Goal: Task Accomplishment & Management: Complete application form

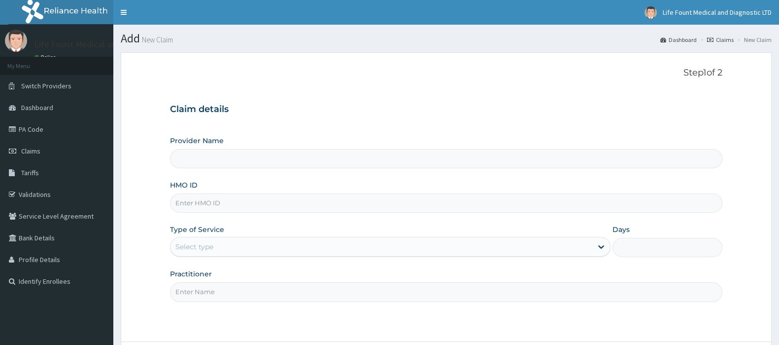
click at [214, 208] on input "HMO ID" at bounding box center [446, 202] width 553 height 19
paste input "NPM/10351/D"
type input "NPM/10351/D"
type input "Life Fount Medical and Diagnostic centre Ltd"
type input "NPM/10351/D"
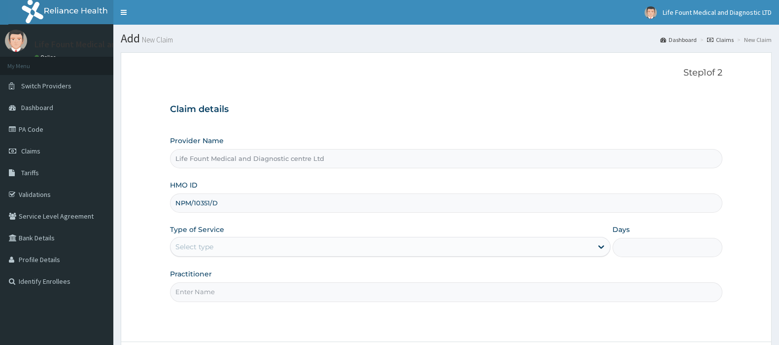
click at [230, 249] on div "Select type" at bounding box center [382, 247] width 422 height 16
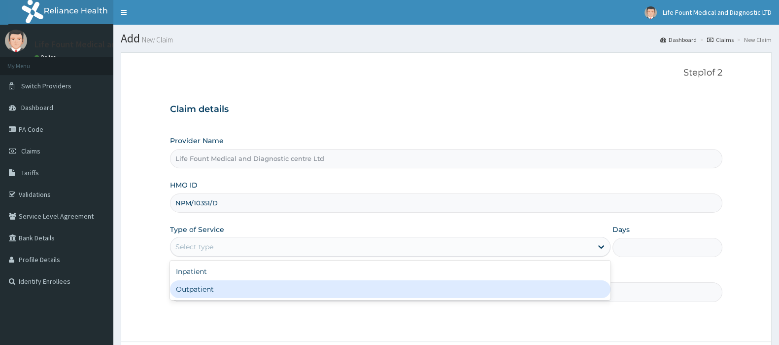
drag, startPoint x: 217, startPoint y: 267, endPoint x: 218, endPoint y: 291, distance: 24.2
click at [218, 291] on div "Inpatient Outpatient" at bounding box center [390, 279] width 441 height 39
click at [218, 291] on div "Outpatient" at bounding box center [390, 289] width 441 height 18
type input "1"
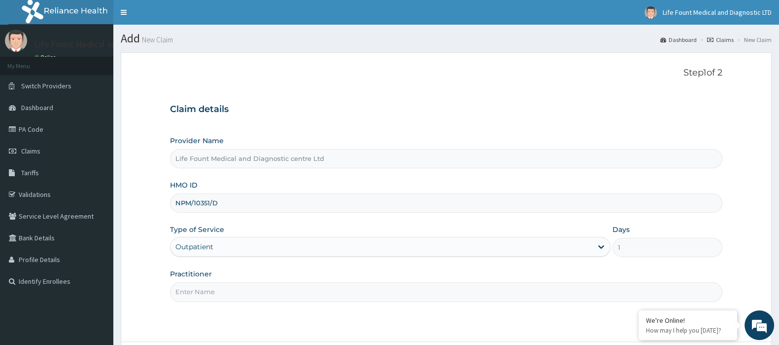
drag, startPoint x: 225, startPoint y: 292, endPoint x: 229, endPoint y: 282, distance: 10.9
click at [225, 293] on input "Practitioner" at bounding box center [446, 291] width 553 height 19
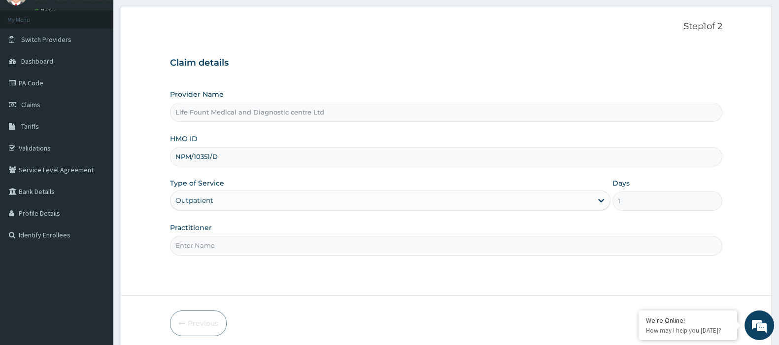
scroll to position [84, 0]
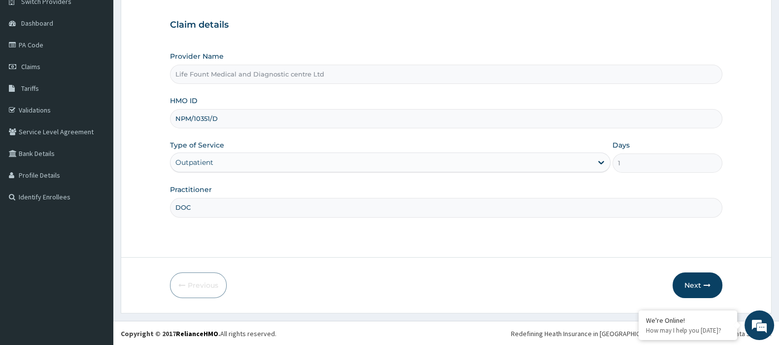
type input "DOCTOR LAWAL"
click at [695, 283] on button "Next" at bounding box center [698, 285] width 50 height 26
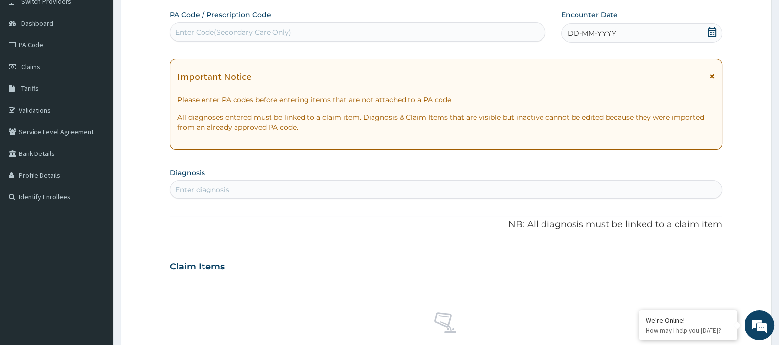
click at [711, 35] on icon at bounding box center [712, 32] width 10 height 10
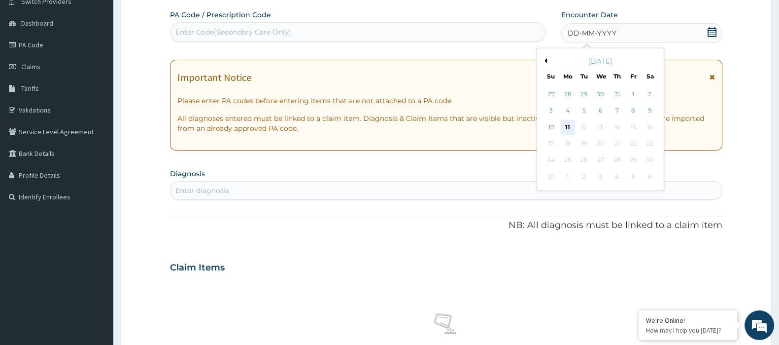
click at [566, 124] on div "11" at bounding box center [567, 127] width 15 height 15
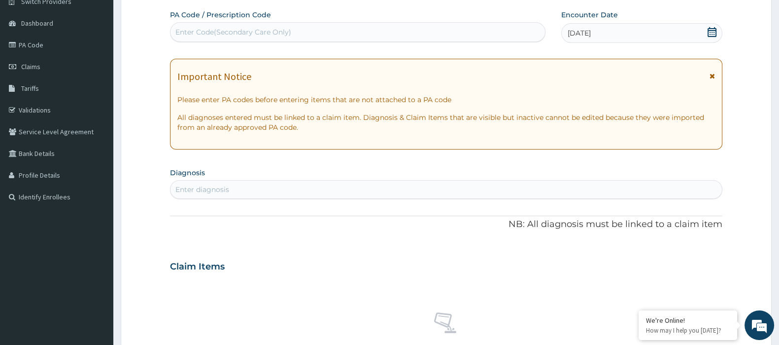
click at [296, 185] on div "Enter diagnosis" at bounding box center [447, 189] width 552 height 16
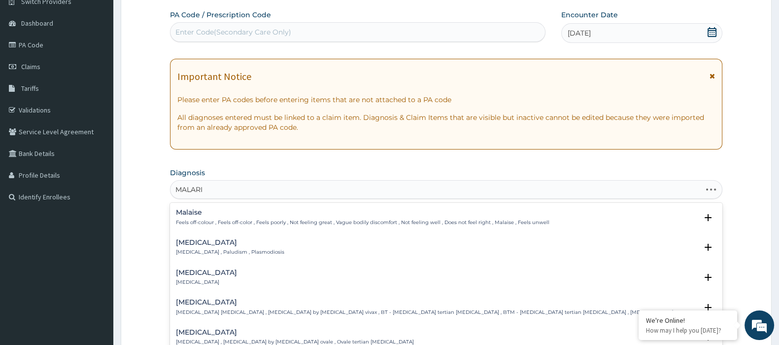
type input "MALARIA"
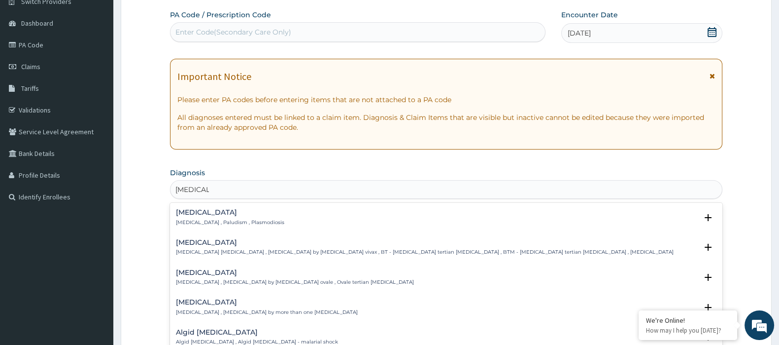
click at [217, 219] on p "Malaria , Paludism , Plasmodiosis" at bounding box center [230, 222] width 108 height 7
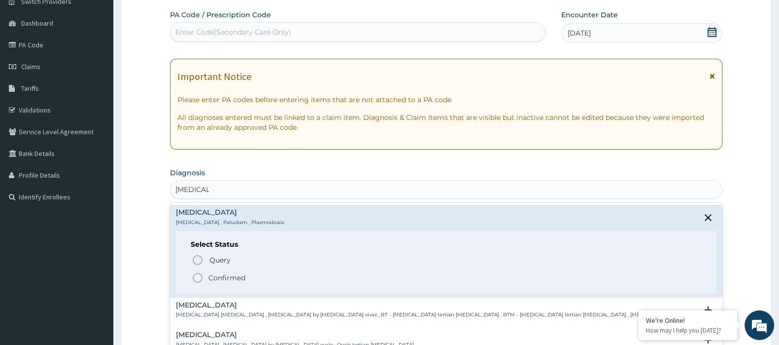
click at [234, 282] on span "Confirmed" at bounding box center [447, 278] width 510 height 12
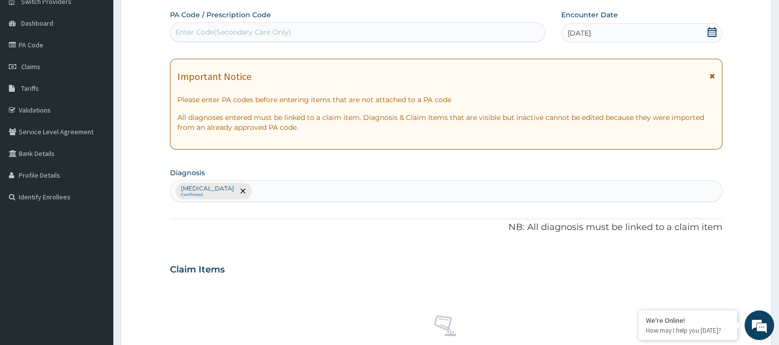
click at [237, 191] on div "Malaria Confirmed" at bounding box center [447, 190] width 552 height 21
type input "PHAR"
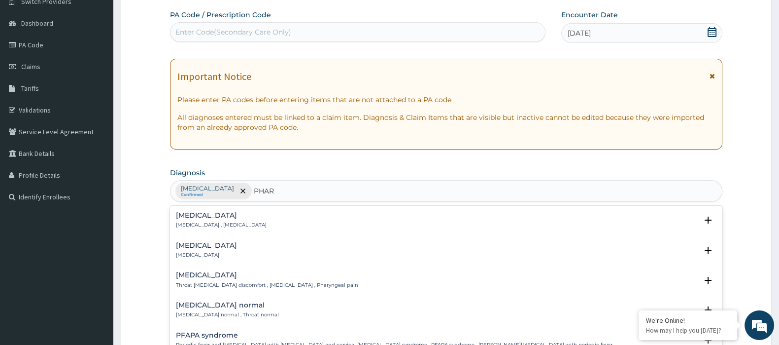
click at [210, 249] on div "Pharyngitis Pharyngitis" at bounding box center [206, 250] width 61 height 17
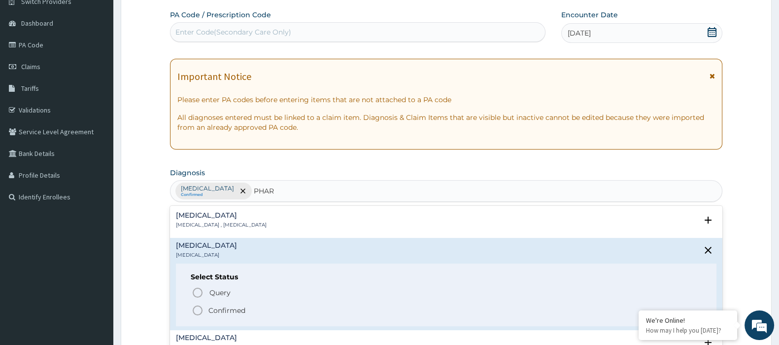
click at [191, 248] on h4 "Pharyngitis" at bounding box center [206, 245] width 61 height 7
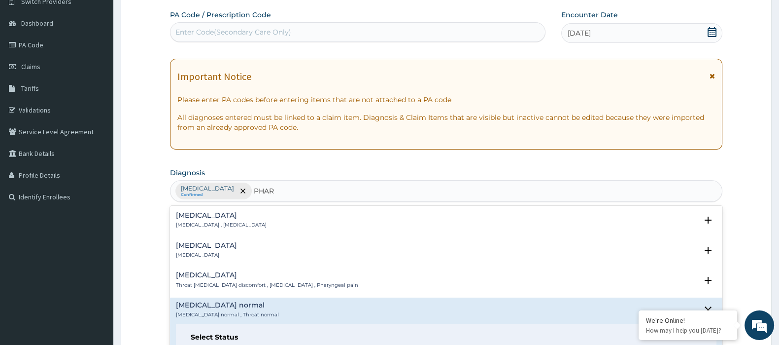
click at [205, 249] on div "Pharyngitis Pharyngitis" at bounding box center [206, 250] width 61 height 17
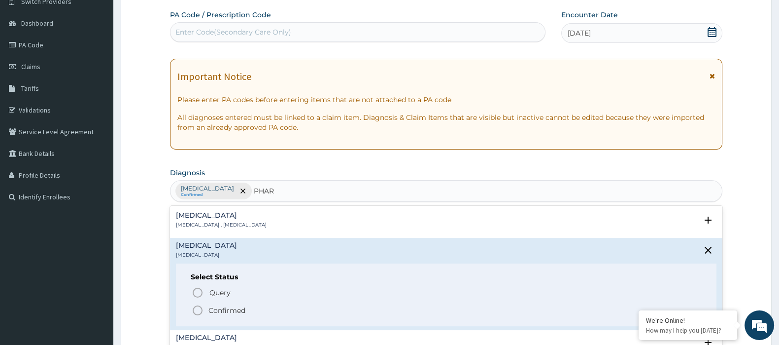
click at [214, 306] on p "Confirmed" at bounding box center [227, 310] width 37 height 10
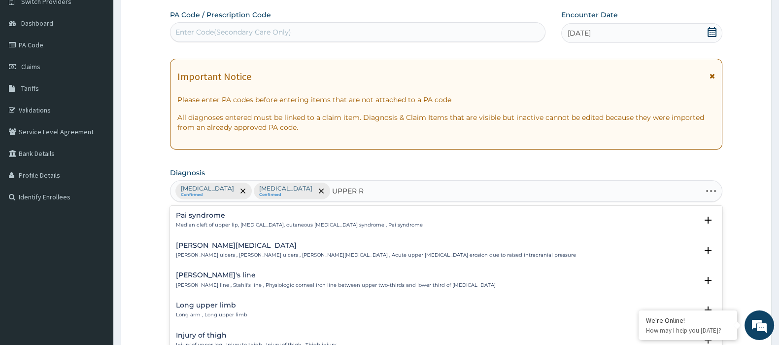
type input "UPPER RE"
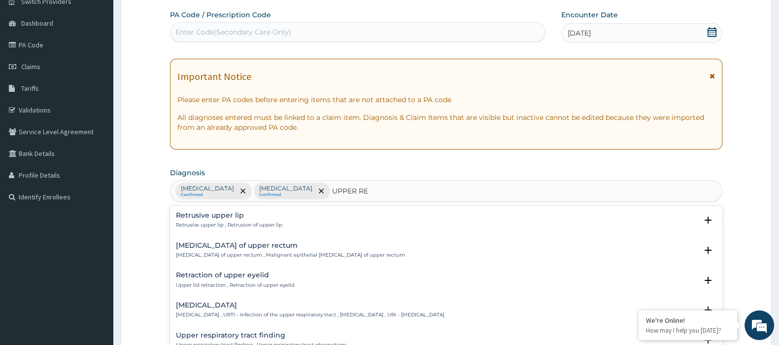
click at [236, 311] on p "Upper respiratory infection , URTI - Infection of the upper respiratory tract ,…" at bounding box center [310, 314] width 269 height 7
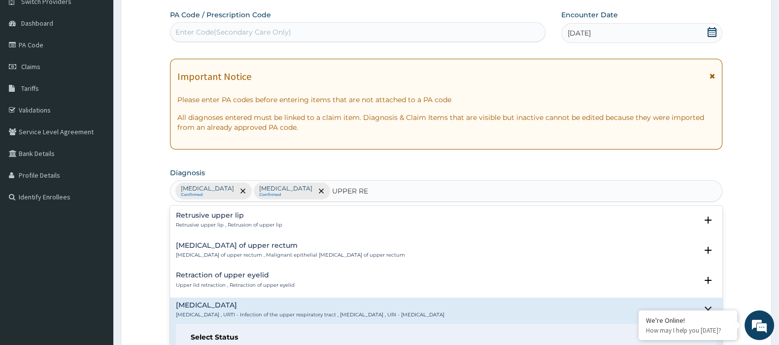
scroll to position [123, 0]
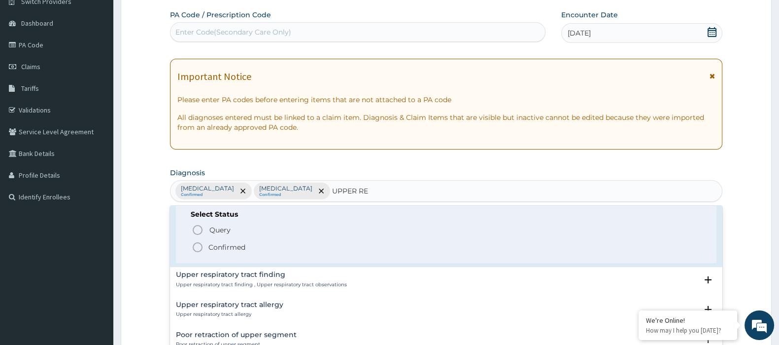
click at [210, 253] on div "Select Status Query Query covers suspected (?), Keep in view (kiv), Ruled out (…" at bounding box center [446, 232] width 541 height 63
click at [217, 248] on p "Confirmed" at bounding box center [227, 247] width 37 height 10
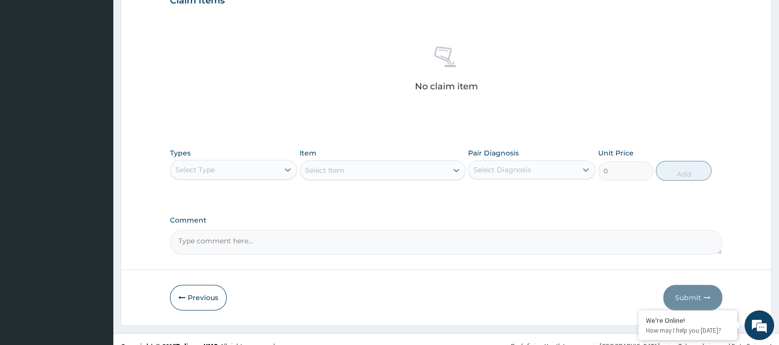
scroll to position [365, 0]
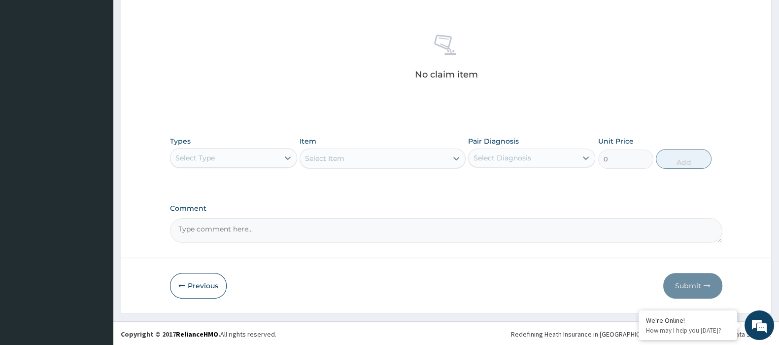
click at [253, 158] on div "Select Type" at bounding box center [225, 158] width 108 height 16
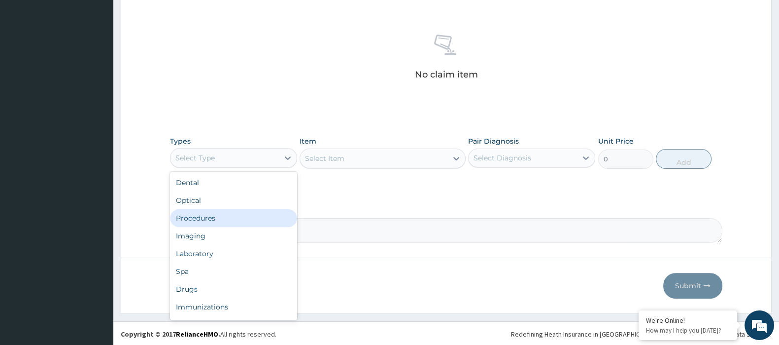
click at [242, 217] on div "Procedures" at bounding box center [233, 218] width 127 height 18
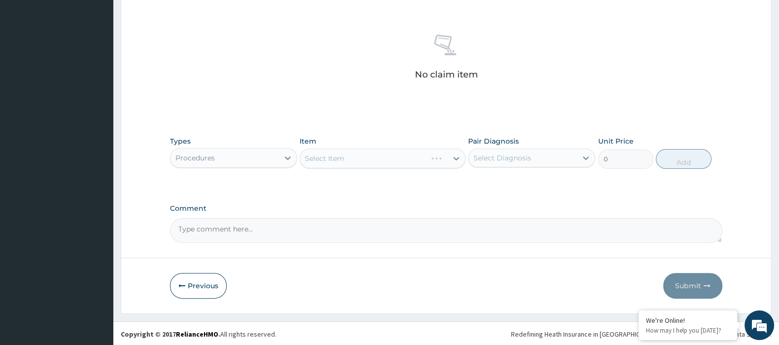
click at [353, 156] on div "Select Item" at bounding box center [383, 158] width 166 height 20
click at [356, 156] on div "Select Item" at bounding box center [373, 158] width 147 height 16
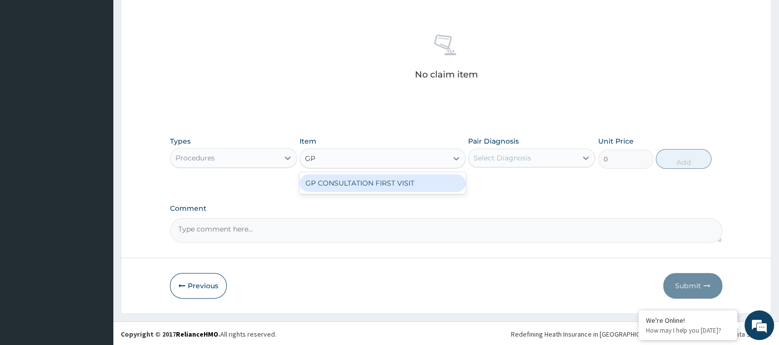
type input "GP"
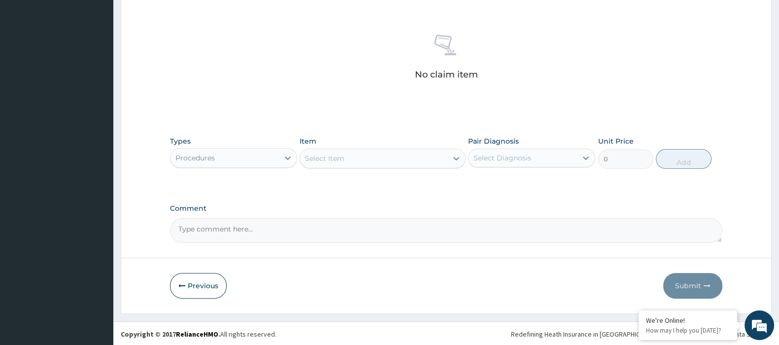
click at [352, 156] on div "Select Item" at bounding box center [373, 158] width 147 height 16
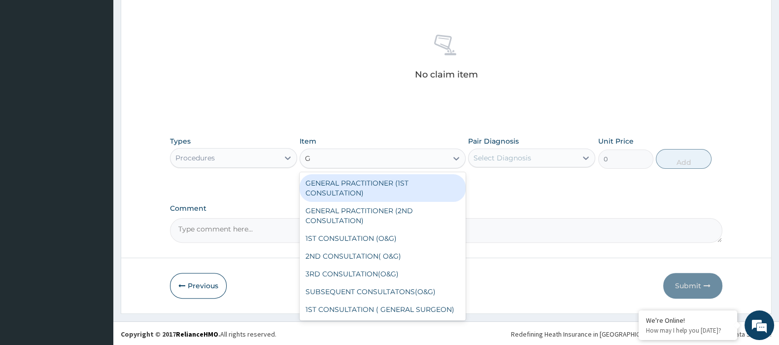
type input "GP"
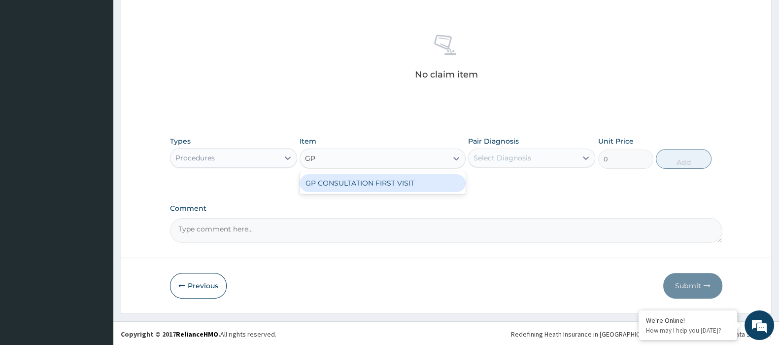
drag, startPoint x: 358, startPoint y: 184, endPoint x: 404, endPoint y: 173, distance: 47.1
click at [359, 184] on div "GP CONSULTATION FIRST VISIT" at bounding box center [383, 183] width 166 height 18
type input "3000"
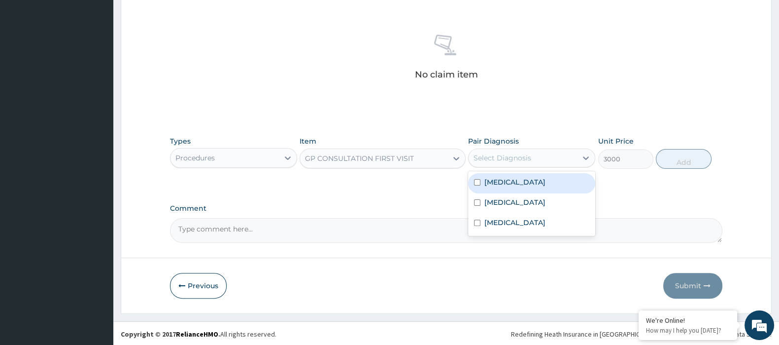
click at [491, 163] on div "Select Diagnosis" at bounding box center [523, 158] width 108 height 16
click at [493, 181] on label "Malaria" at bounding box center [515, 182] width 61 height 10
checkbox input "true"
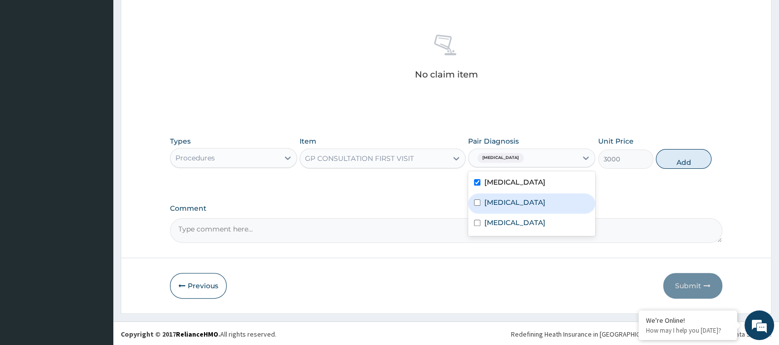
click at [497, 200] on label "Pharyngitis" at bounding box center [515, 202] width 61 height 10
checkbox input "true"
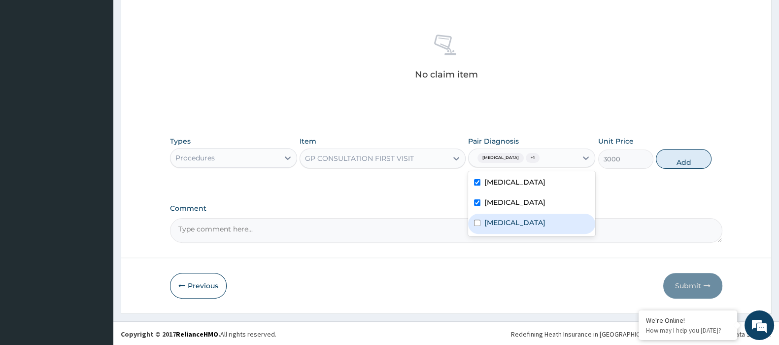
click at [503, 225] on label "Upper respiratory infection" at bounding box center [515, 222] width 61 height 10
checkbox input "true"
click at [675, 167] on div "Types Procedures Item GP CONSULTATION FIRST VISIT Pair Diagnosis option Upper r…" at bounding box center [446, 152] width 553 height 42
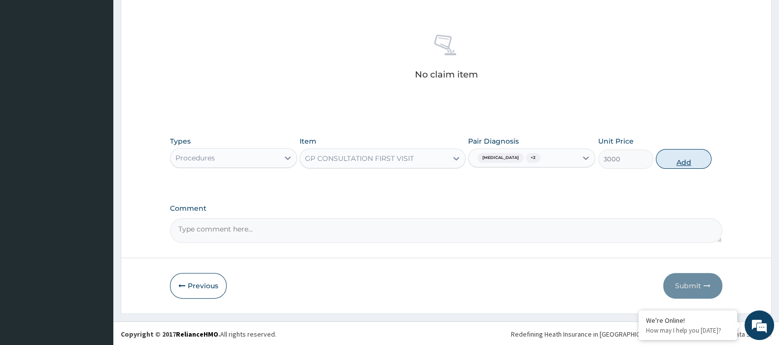
click at [675, 163] on button "Add" at bounding box center [683, 159] width 55 height 20
type input "0"
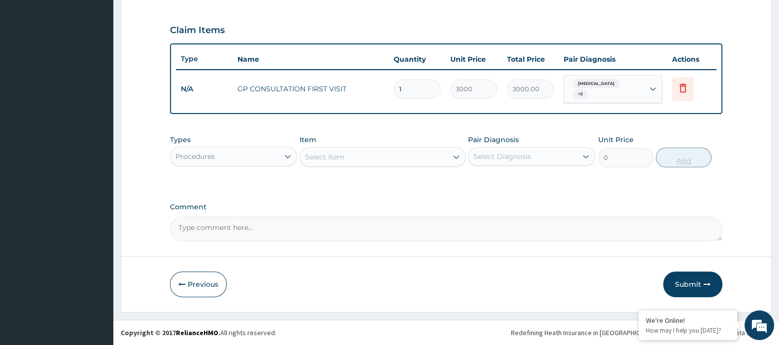
scroll to position [318, 0]
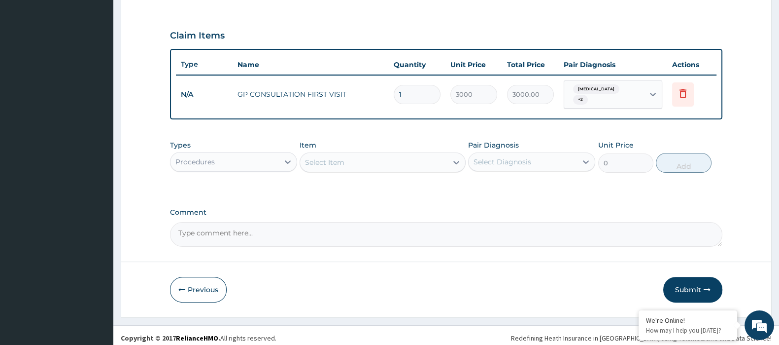
click at [246, 160] on div "Procedures" at bounding box center [225, 162] width 108 height 16
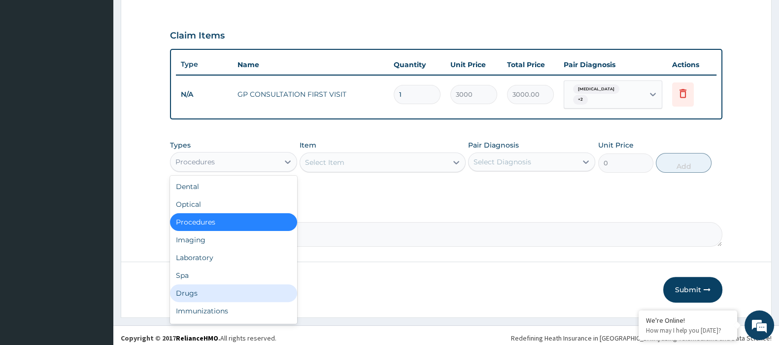
click at [193, 284] on div "Drugs" at bounding box center [233, 293] width 127 height 18
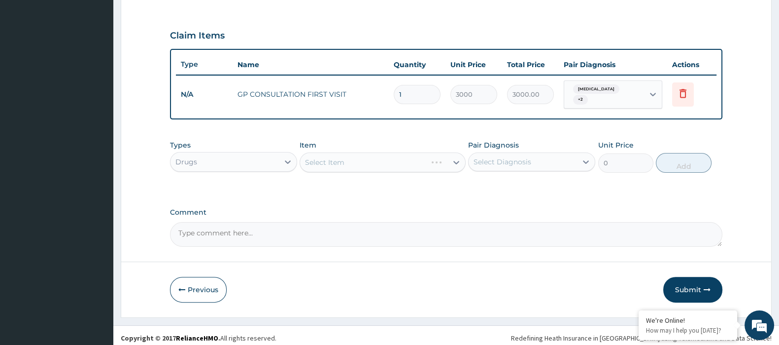
click at [316, 158] on div "Select Item" at bounding box center [383, 162] width 166 height 20
click at [335, 157] on div "Select Item" at bounding box center [324, 162] width 39 height 10
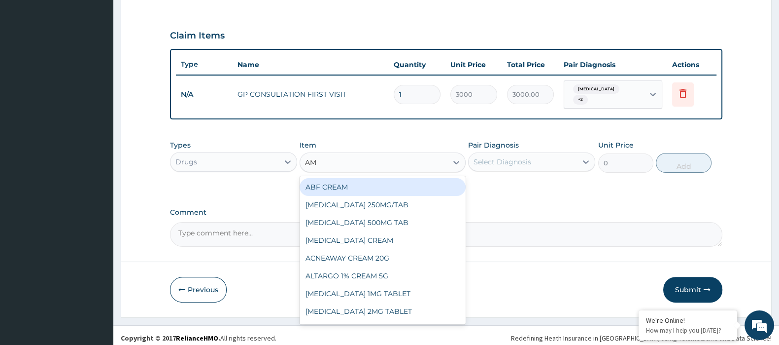
type input "AMO"
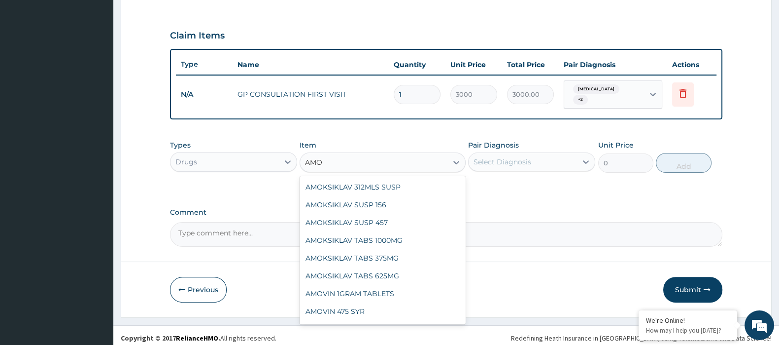
scroll to position [123, 0]
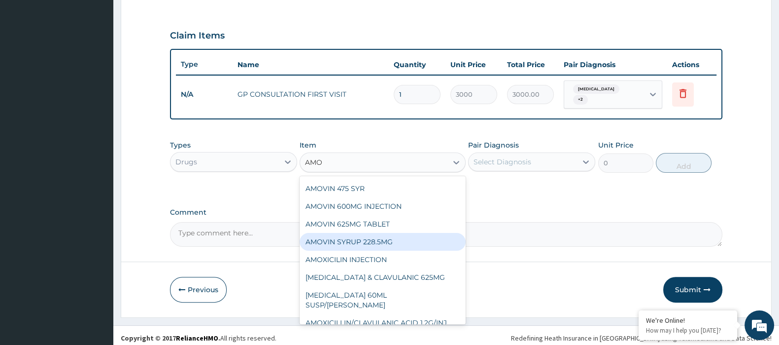
click at [349, 233] on div "AMOVIN SYRUP 228.5MG" at bounding box center [383, 242] width 166 height 18
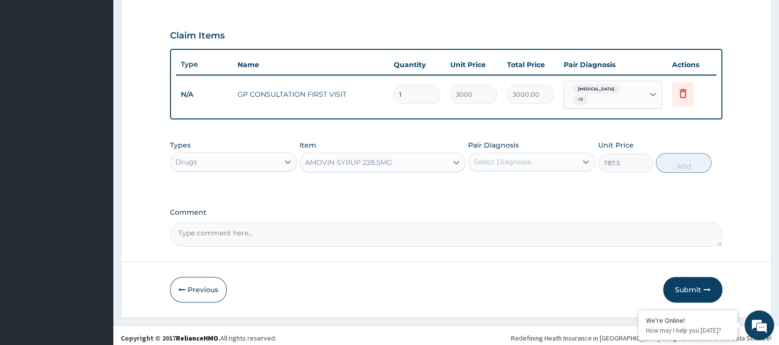
click at [394, 155] on div "AMOVIN SYRUP 228.5MG" at bounding box center [373, 162] width 147 height 16
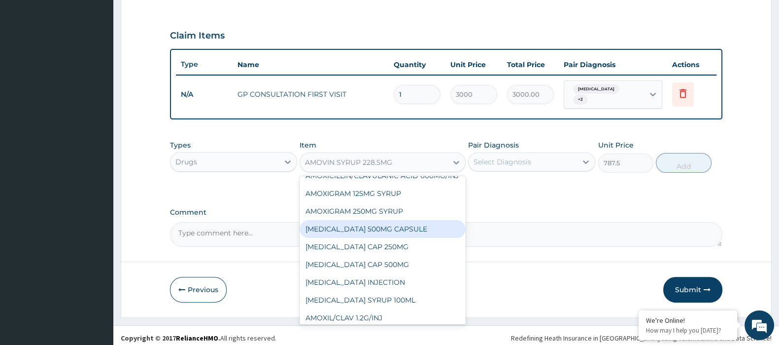
scroll to position [1383, 0]
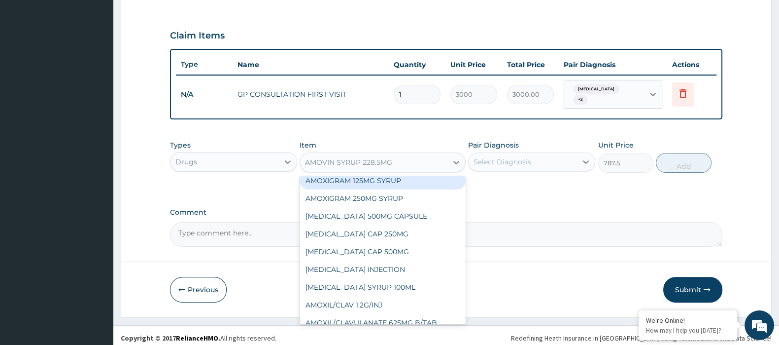
click at [363, 177] on div "AMOXIGRAM 125MG SYRUP" at bounding box center [383, 181] width 166 height 18
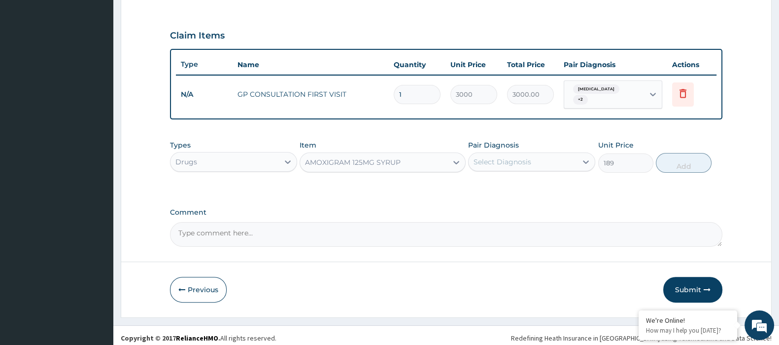
click at [382, 157] on div "AMOXIGRAM 125MG SYRUP" at bounding box center [353, 162] width 96 height 10
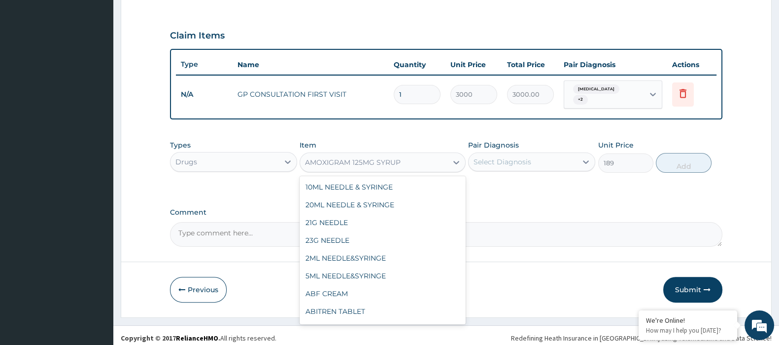
scroll to position [1376, 0]
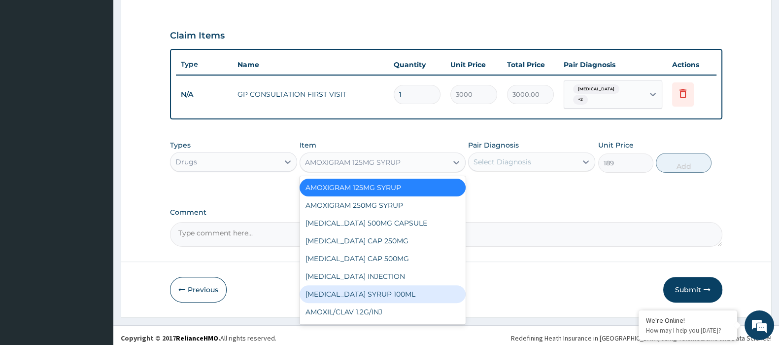
click at [352, 285] on div "AMOXIL SYRUP 100ML" at bounding box center [383, 294] width 166 height 18
type input "800"
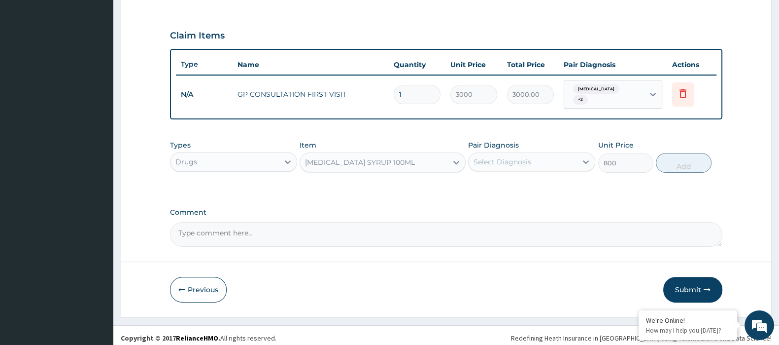
click at [484, 157] on div "Select Diagnosis" at bounding box center [503, 162] width 58 height 10
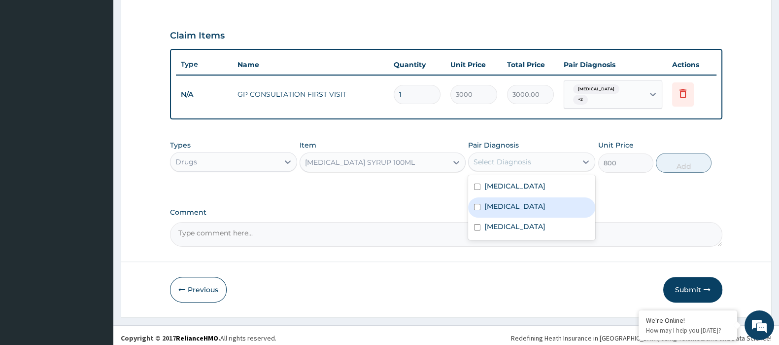
click at [495, 202] on label "Pharyngitis" at bounding box center [515, 206] width 61 height 10
checkbox input "true"
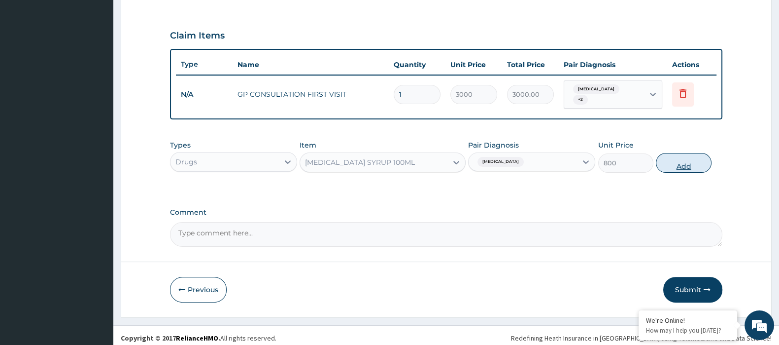
click at [661, 160] on button "Add" at bounding box center [683, 163] width 55 height 20
type input "0"
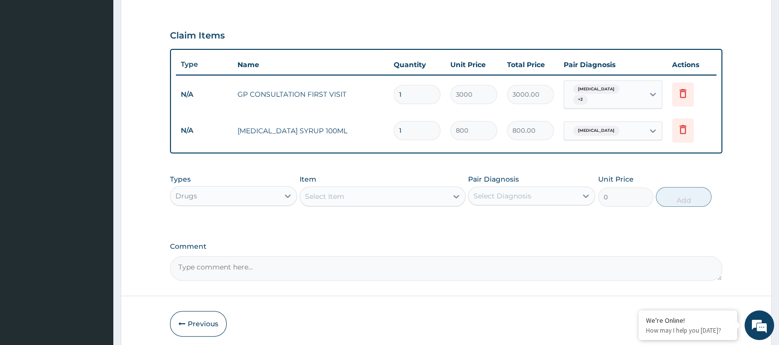
click at [390, 193] on div "Select Item" at bounding box center [373, 196] width 147 height 16
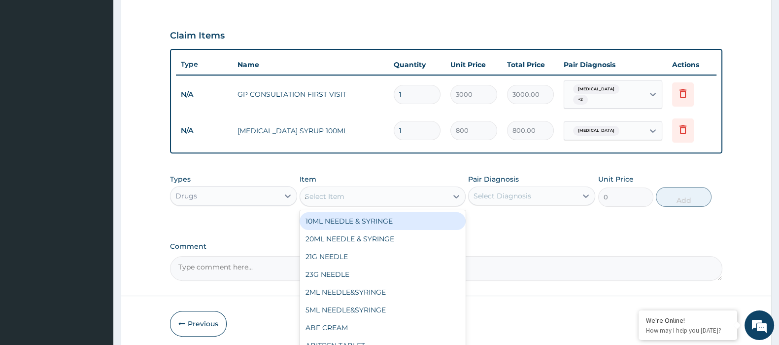
type input "ARTE"
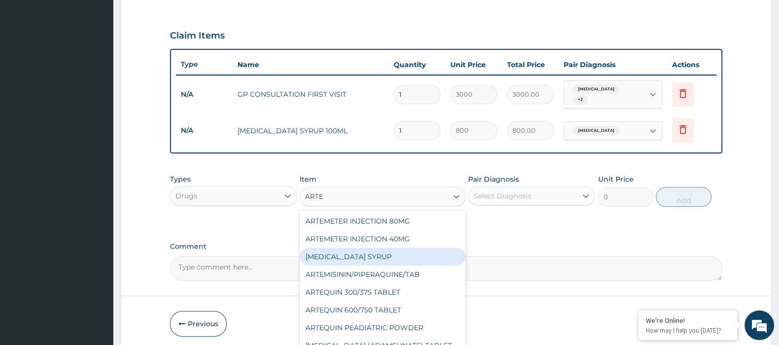
click at [352, 253] on div "ARTEMETHER SYRUP" at bounding box center [383, 256] width 166 height 18
type input "800"
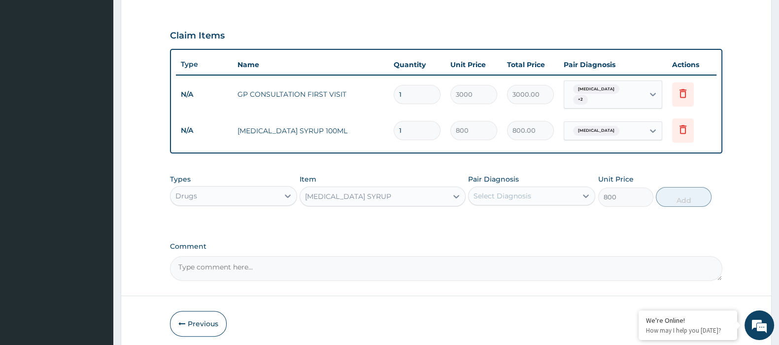
click at [490, 191] on div "Select Diagnosis" at bounding box center [503, 196] width 58 height 10
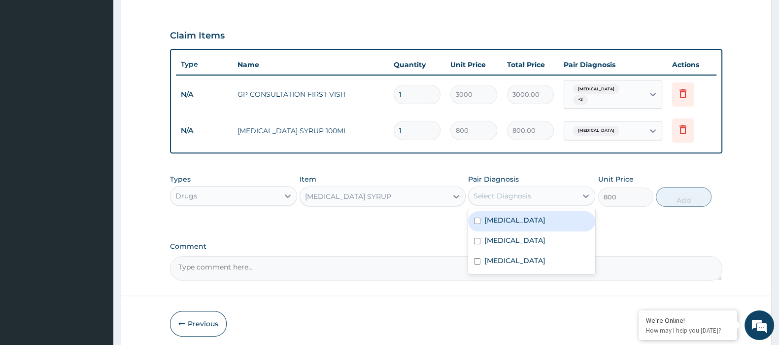
click at [502, 215] on label "Malaria" at bounding box center [515, 220] width 61 height 10
checkbox input "true"
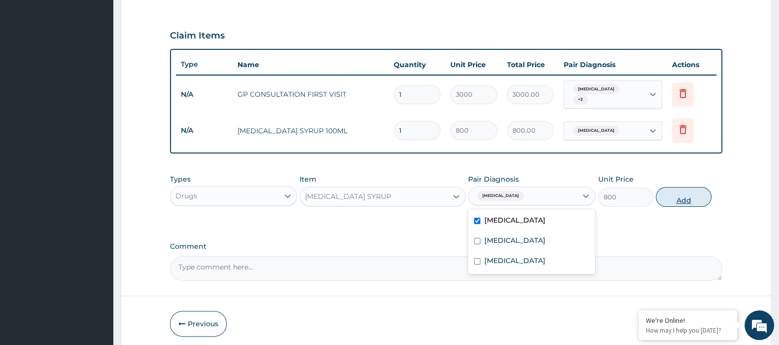
click at [677, 193] on button "Add" at bounding box center [683, 197] width 55 height 20
type input "0"
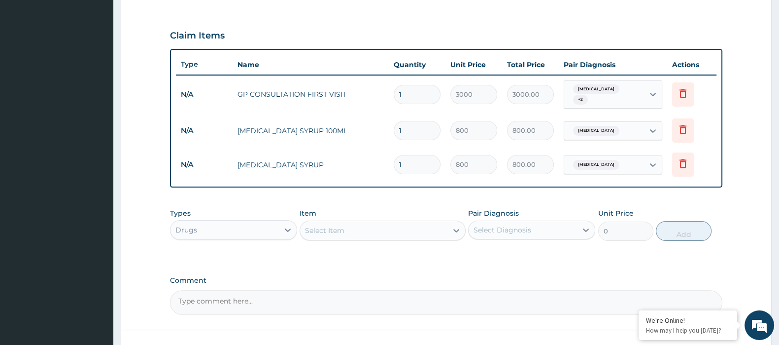
click at [355, 222] on div "Select Item" at bounding box center [373, 230] width 147 height 16
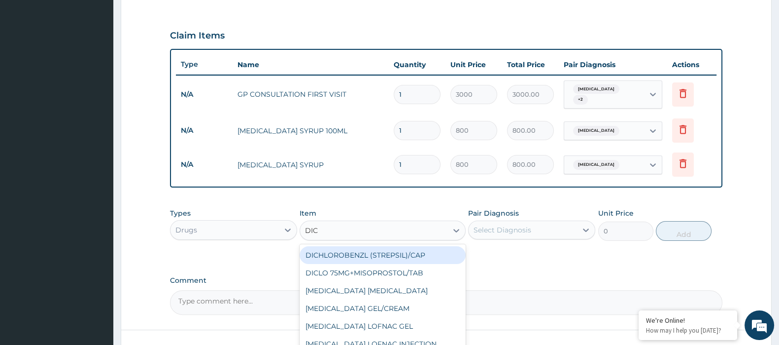
type input "DICL"
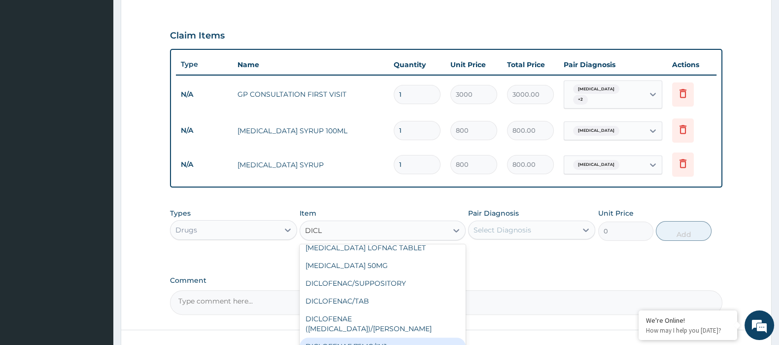
click at [365, 337] on div "DICLOFENAE 75MG/INJ" at bounding box center [383, 346] width 166 height 18
type input "500"
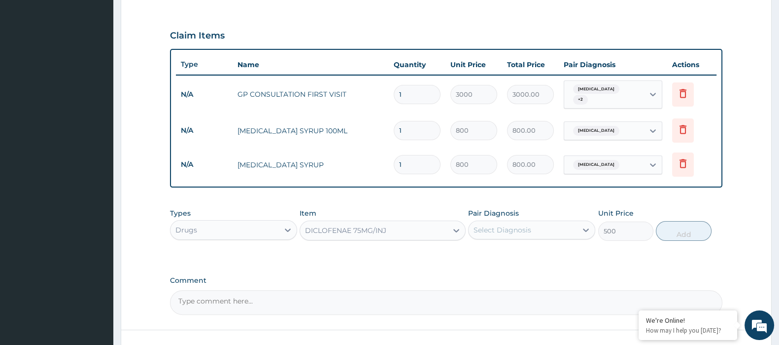
click at [490, 225] on div "Select Diagnosis" at bounding box center [503, 230] width 58 height 10
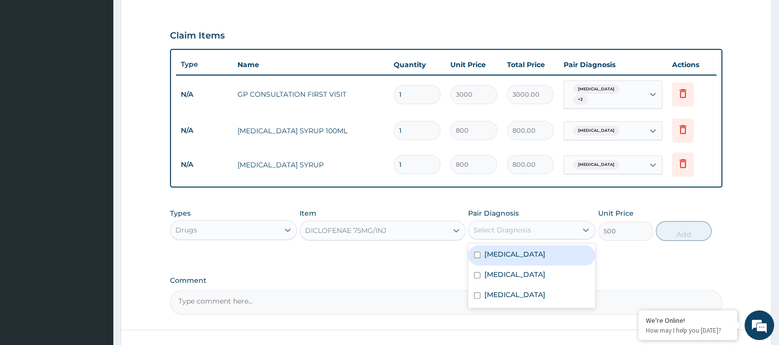
click at [487, 249] on label "Malaria" at bounding box center [515, 254] width 61 height 10
checkbox input "true"
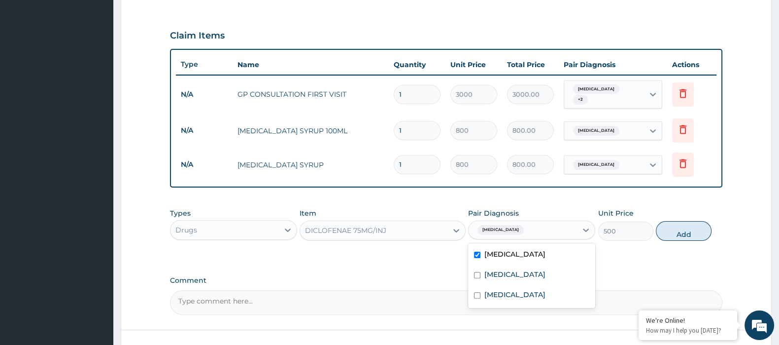
click at [492, 265] on div "Pharyngitis" at bounding box center [531, 275] width 127 height 20
checkbox input "true"
click at [668, 225] on button "Add" at bounding box center [683, 231] width 55 height 20
type input "0"
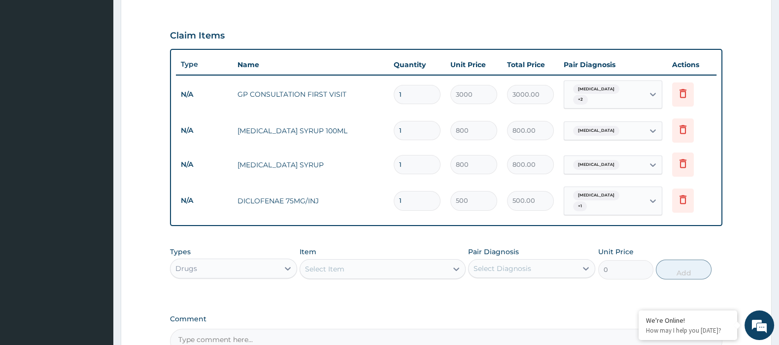
click at [334, 264] on div "Select Item" at bounding box center [324, 269] width 39 height 10
type input "ARTE"
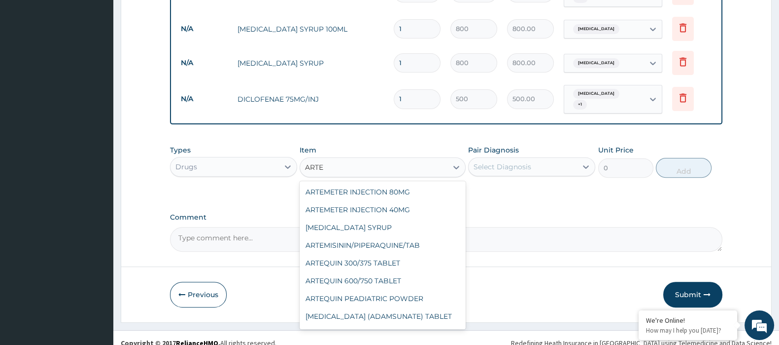
scroll to position [193, 0]
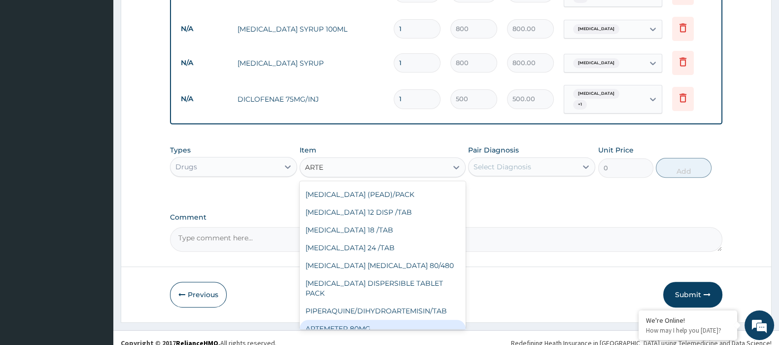
click at [352, 319] on div "ARTEMETER 80MG" at bounding box center [383, 328] width 166 height 18
type input "1000"
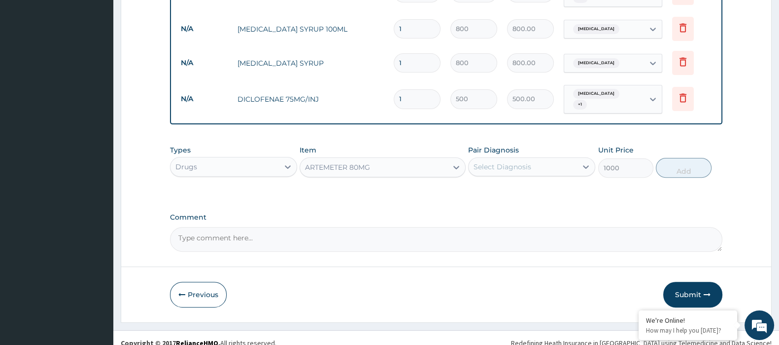
click at [505, 162] on div "Select Diagnosis" at bounding box center [503, 167] width 58 height 10
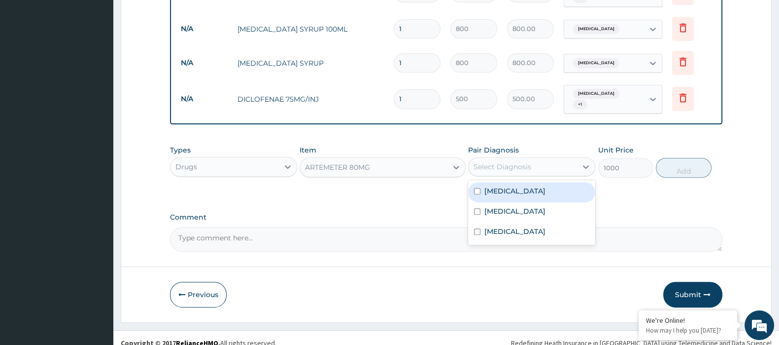
click at [500, 186] on label "Malaria" at bounding box center [515, 191] width 61 height 10
checkbox input "true"
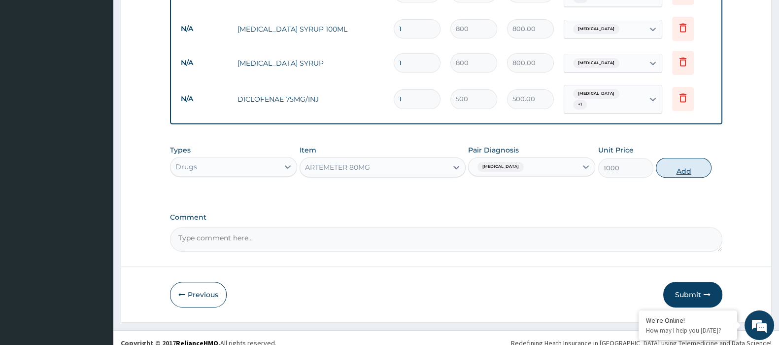
click at [677, 162] on button "Add" at bounding box center [683, 168] width 55 height 20
type input "0"
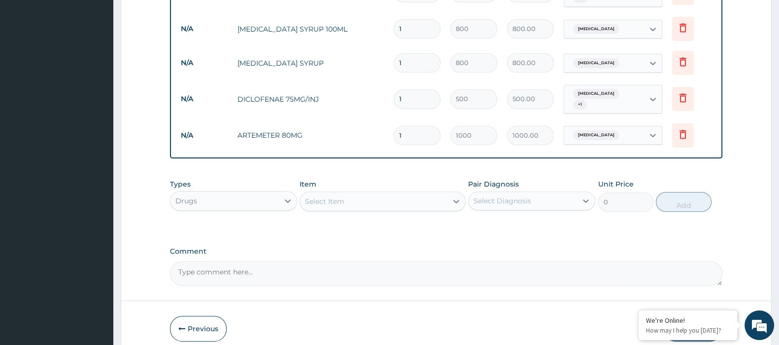
click at [342, 138] on tr "N/A ARTEMETER 80MG 1 1000 1000.00 Malaria Delete" at bounding box center [446, 135] width 541 height 34
type input "3"
type input "3000.00"
type input "3"
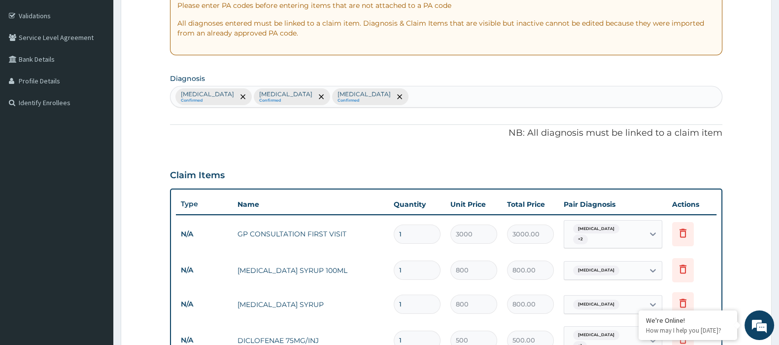
scroll to position [173, 0]
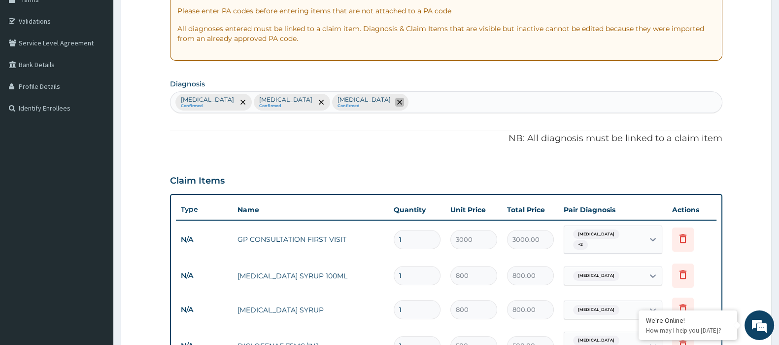
click at [397, 100] on icon "remove selection option" at bounding box center [399, 102] width 5 height 5
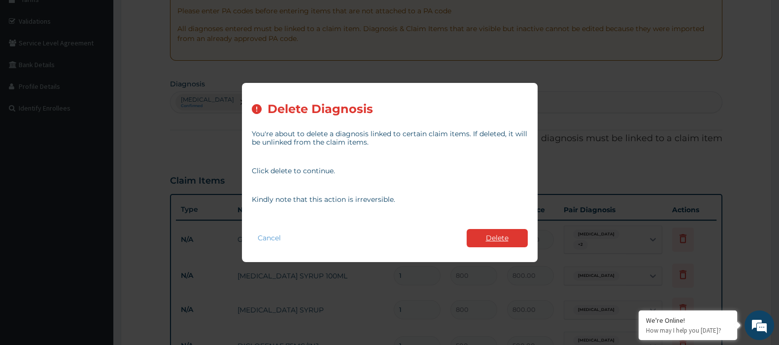
click at [497, 238] on button "Delete" at bounding box center [497, 238] width 61 height 18
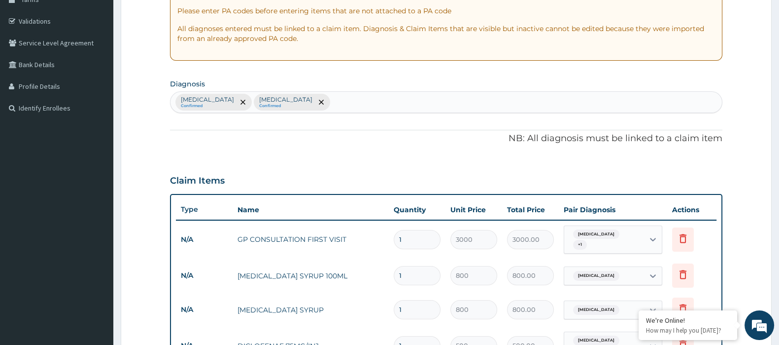
click at [317, 100] on div "Malaria Confirmed Pharyngitis Confirmed" at bounding box center [447, 102] width 552 height 21
type input "SEPS"
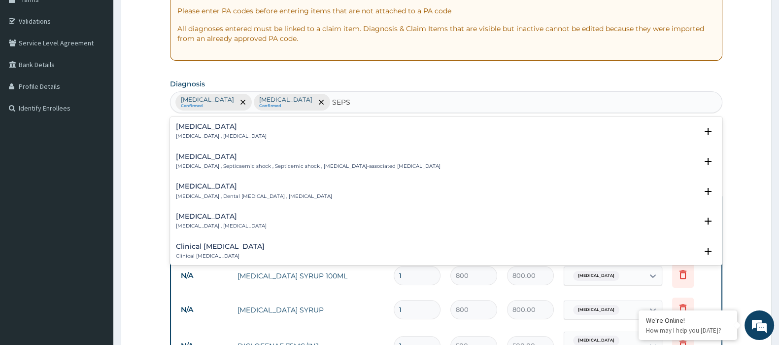
click at [224, 129] on div "Sepsis Systemic infection , Sepsis" at bounding box center [221, 131] width 91 height 17
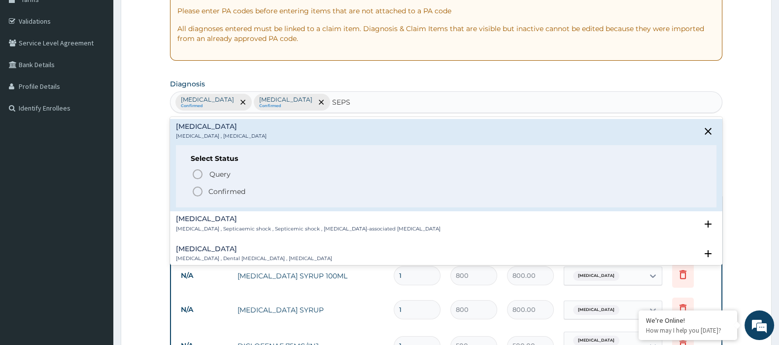
click at [233, 185] on span "Confirmed" at bounding box center [447, 191] width 510 height 12
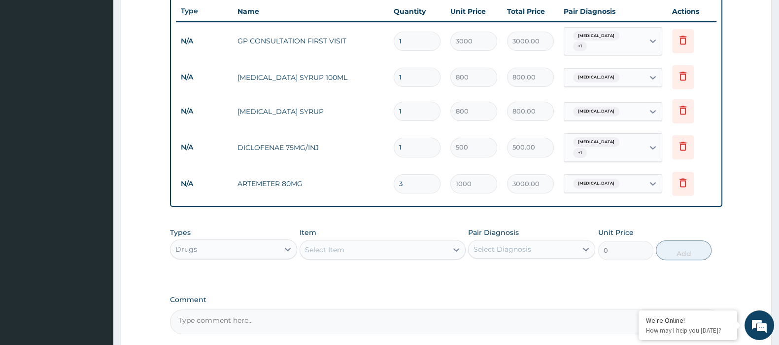
scroll to position [296, 0]
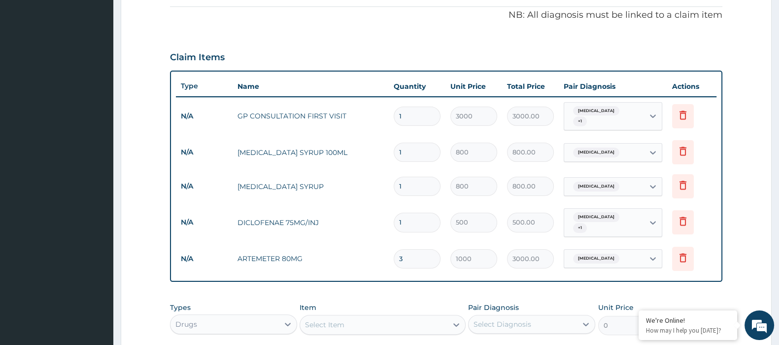
click at [634, 114] on div "Malaria + 1" at bounding box center [604, 117] width 80 height 28
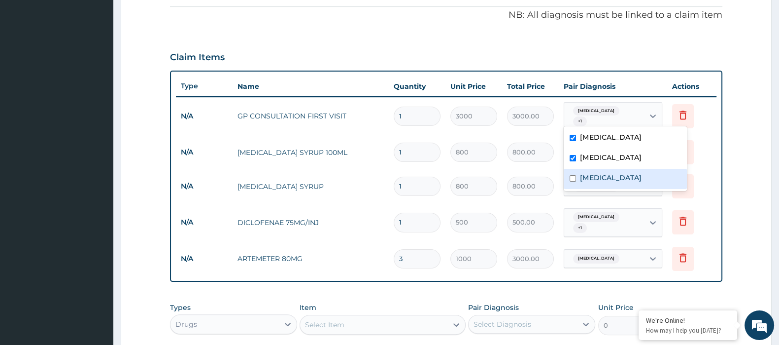
click at [586, 176] on label "Sepsis" at bounding box center [610, 178] width 61 height 10
checkbox input "true"
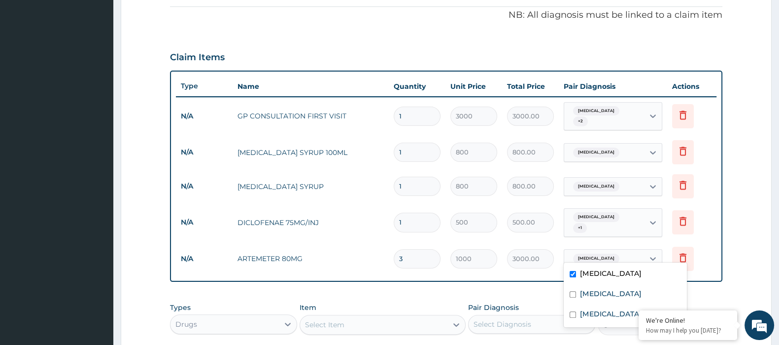
click at [616, 250] on div "Malaria" at bounding box center [604, 258] width 80 height 17
click at [587, 223] on span "+ 1" at bounding box center [580, 228] width 14 height 10
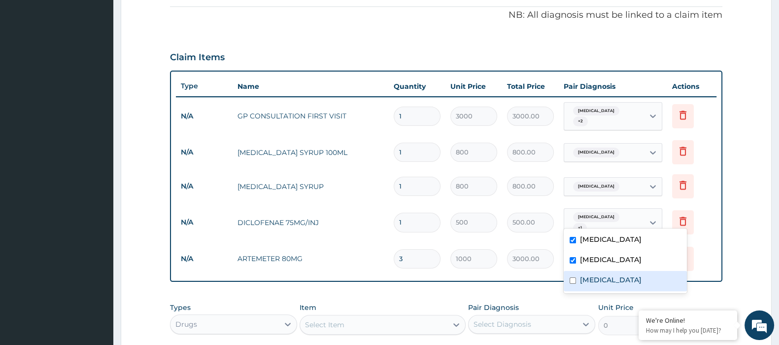
click at [584, 281] on label "Sepsis" at bounding box center [610, 280] width 61 height 10
checkbox input "true"
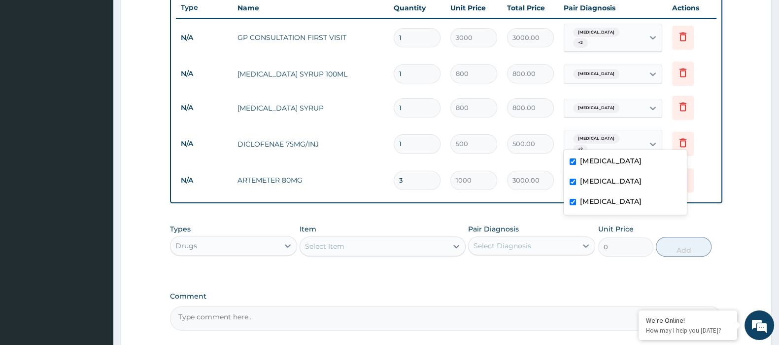
scroll to position [358, 0]
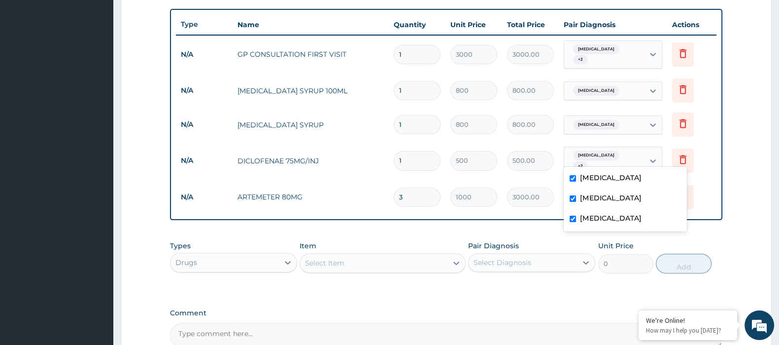
click at [601, 87] on span "Pharyngitis" at bounding box center [596, 91] width 46 height 10
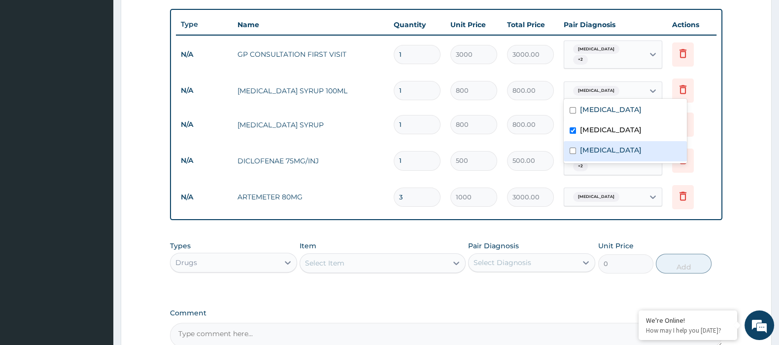
click at [592, 149] on label "Sepsis" at bounding box center [610, 150] width 61 height 10
checkbox input "true"
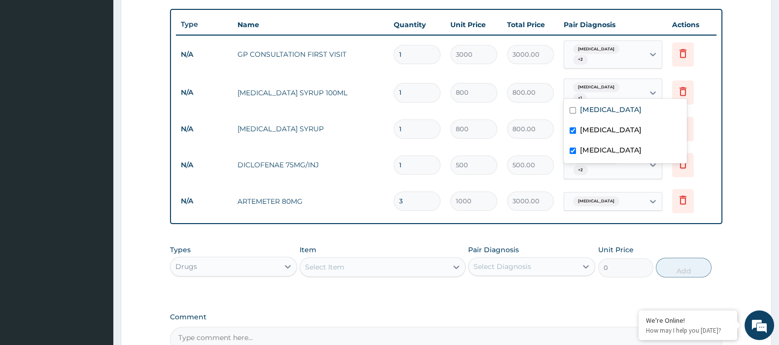
click at [331, 262] on div "Select Item" at bounding box center [324, 267] width 39 height 10
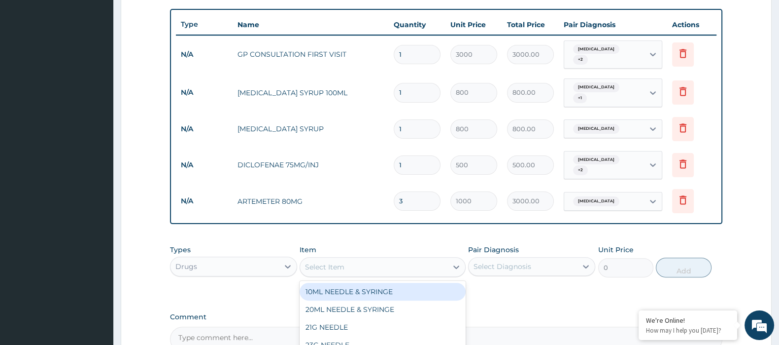
click at [334, 262] on div "Select Item" at bounding box center [324, 267] width 39 height 10
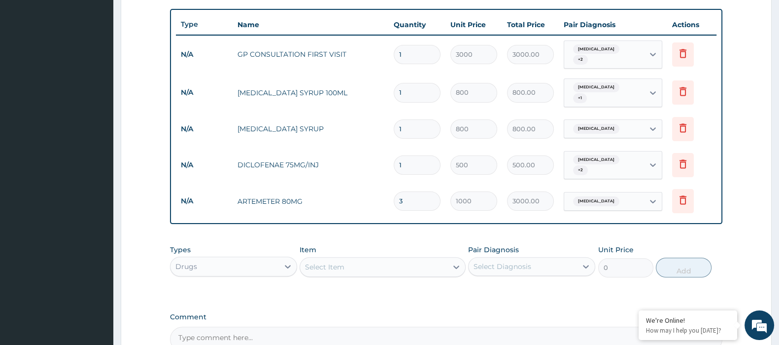
click at [334, 262] on div "Select Item" at bounding box center [324, 267] width 39 height 10
type input "GE"
click at [334, 259] on div "Select Item" at bounding box center [373, 267] width 147 height 16
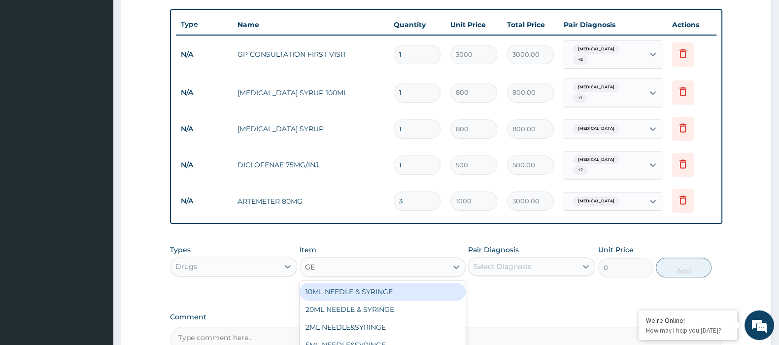
type input "GEN"
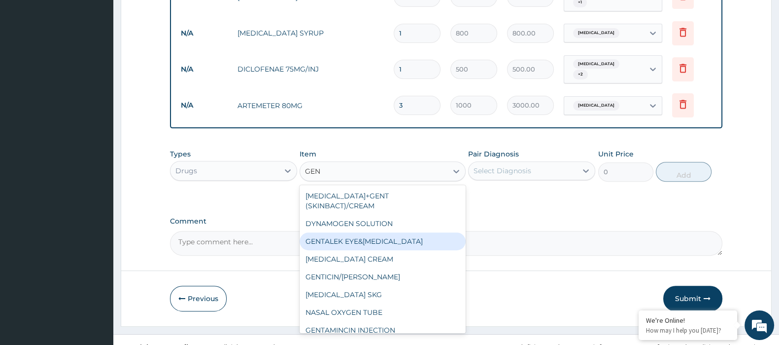
scroll to position [7, 0]
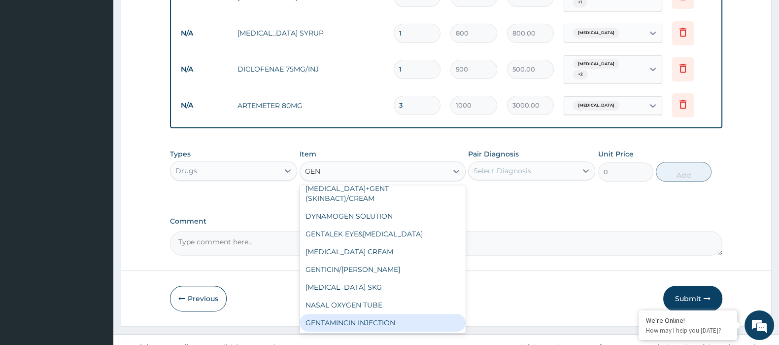
click at [377, 313] on div "GENTAMINCIN INJECTION" at bounding box center [383, 322] width 166 height 18
type input "1000"
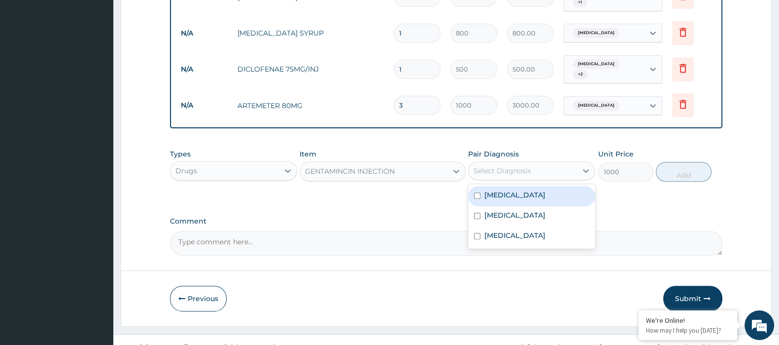
click at [509, 166] on div "Select Diagnosis" at bounding box center [503, 171] width 58 height 10
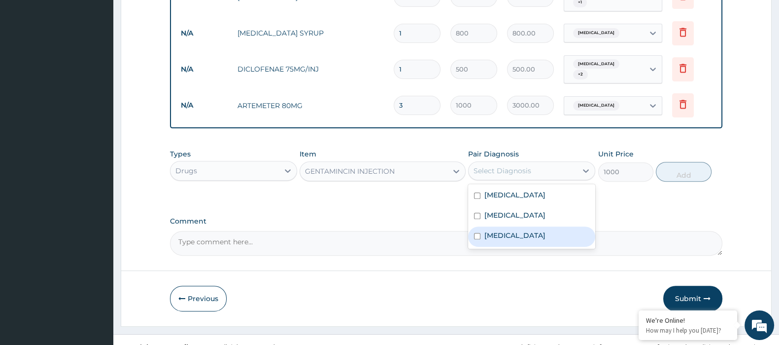
click at [495, 230] on label "Sepsis" at bounding box center [515, 235] width 61 height 10
checkbox input "true"
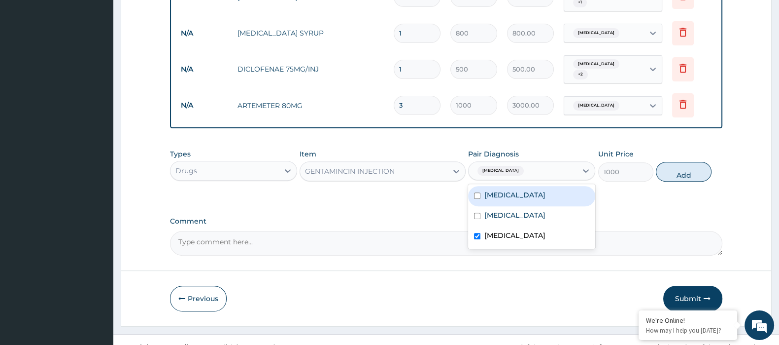
click at [678, 163] on button "Add" at bounding box center [683, 172] width 55 height 20
type input "0"
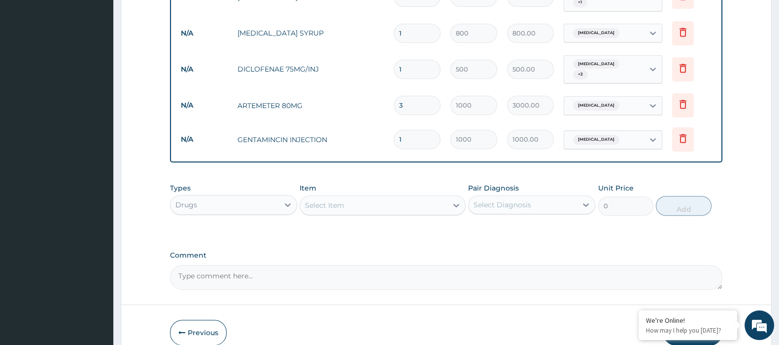
click at [339, 136] on tr "N/A GENTAMINCIN INJECTION 1 1000 1000.00 Sepsis Delete" at bounding box center [446, 139] width 541 height 34
type input "4"
type input "4000.00"
type input "4"
click at [321, 200] on div "Select Item" at bounding box center [324, 205] width 39 height 10
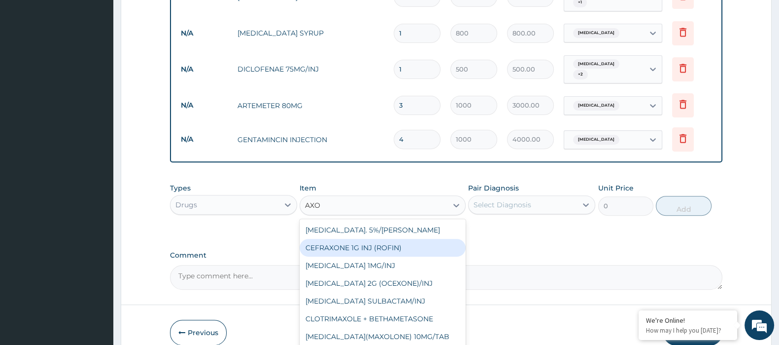
type input "AXON"
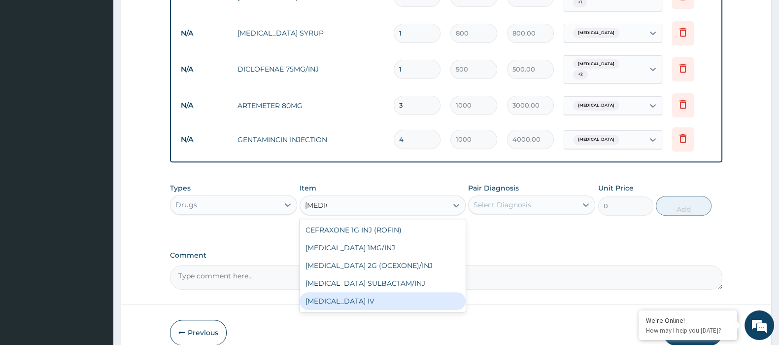
click at [355, 292] on div "CEFTRIAXONE IV" at bounding box center [383, 301] width 166 height 18
type input "2200"
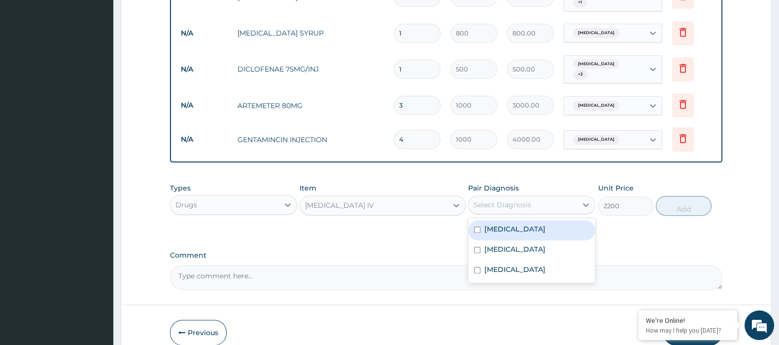
click at [505, 200] on div "Select Diagnosis" at bounding box center [503, 205] width 58 height 10
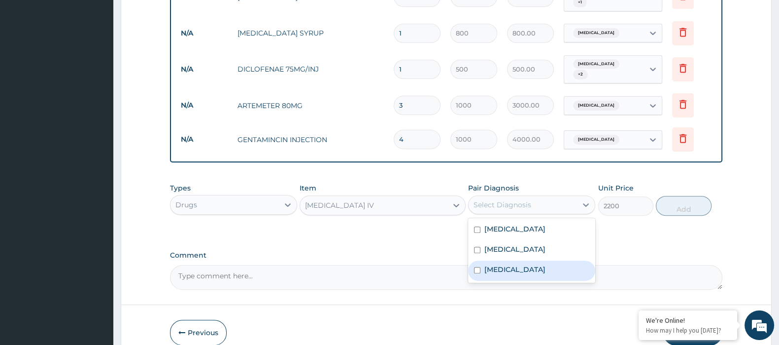
click at [492, 264] on label "Sepsis" at bounding box center [515, 269] width 61 height 10
checkbox input "true"
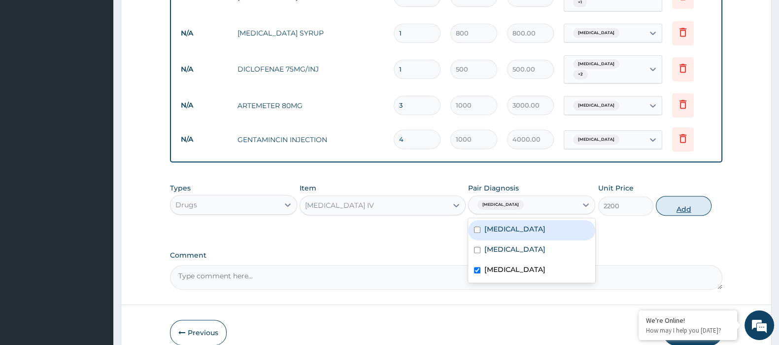
click at [673, 198] on button "Add" at bounding box center [683, 206] width 55 height 20
type input "0"
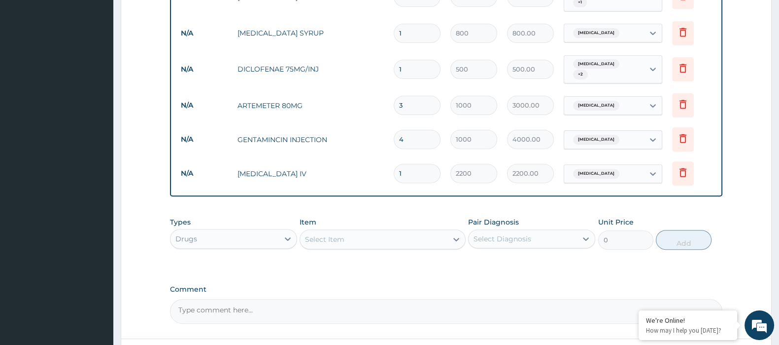
drag, startPoint x: 386, startPoint y: 169, endPoint x: 350, endPoint y: 173, distance: 35.8
click at [350, 173] on tr "N/A CEFTRIAXONE IV 1 2200 2200.00 Sepsis Delete" at bounding box center [446, 173] width 541 height 34
type input "4"
type input "8800.00"
type input "4"
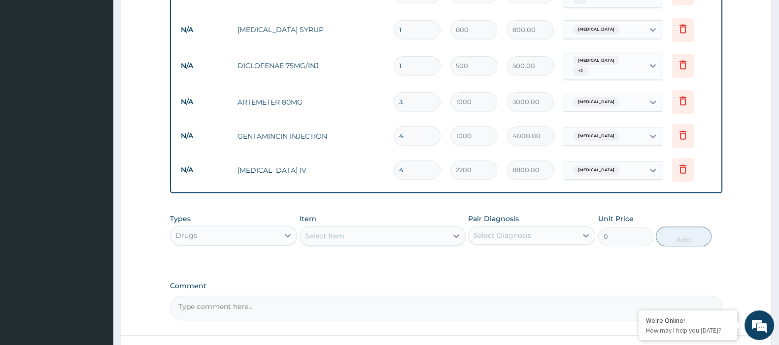
scroll to position [515, 0]
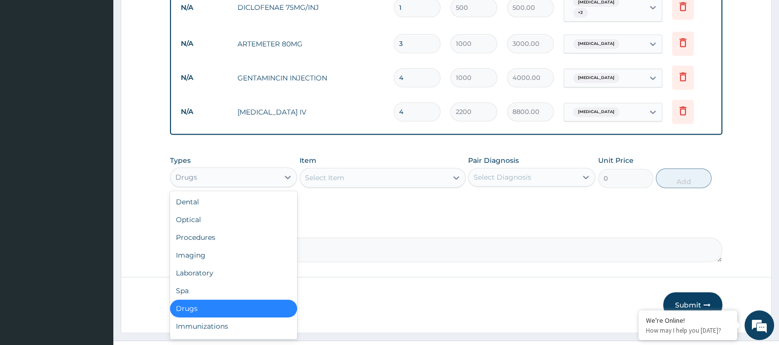
click at [278, 169] on div "Drugs" at bounding box center [225, 177] width 108 height 16
click at [226, 247] on div "Imaging" at bounding box center [233, 255] width 127 height 18
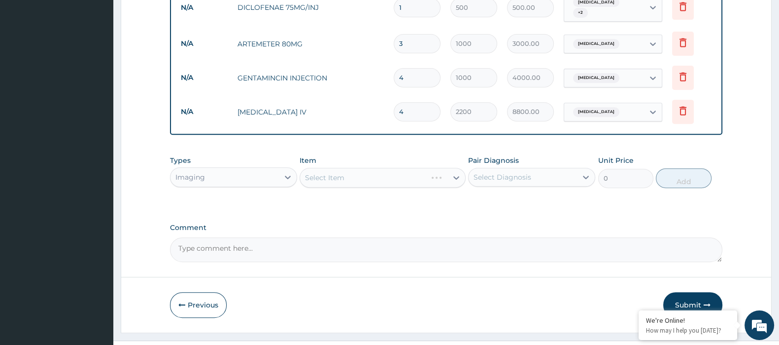
click at [233, 169] on div "Imaging" at bounding box center [225, 177] width 108 height 16
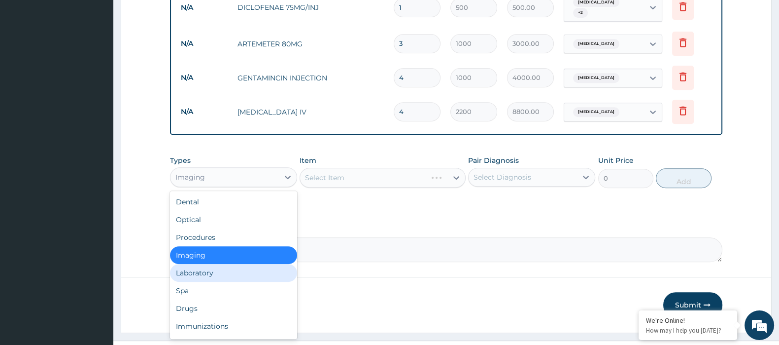
click at [211, 264] on div "Laboratory" at bounding box center [233, 273] width 127 height 18
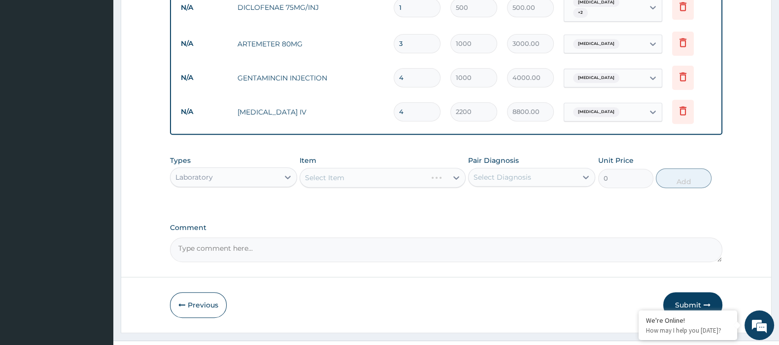
click at [327, 168] on div "Select Item" at bounding box center [383, 178] width 166 height 20
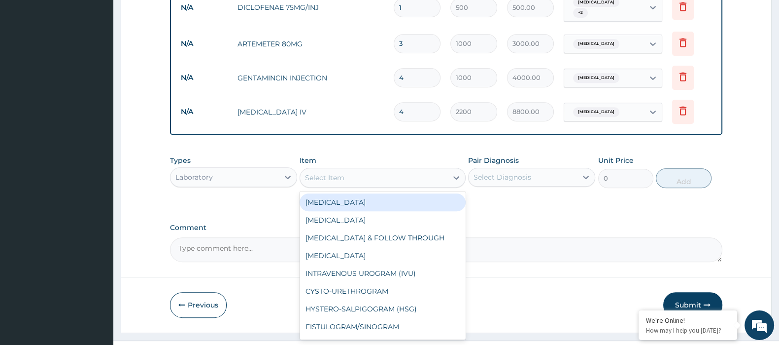
click at [338, 173] on div "Select Item" at bounding box center [324, 178] width 39 height 10
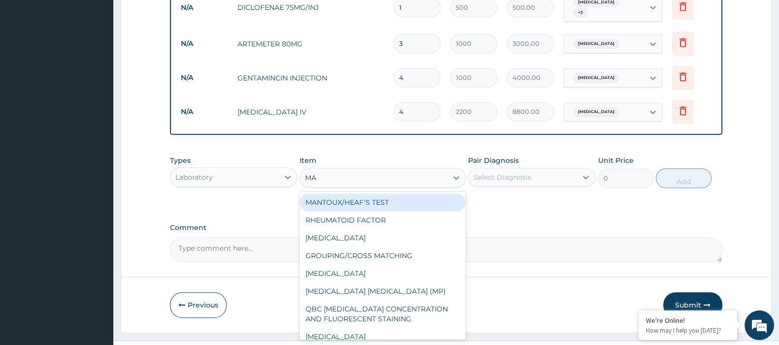
type input "MAL"
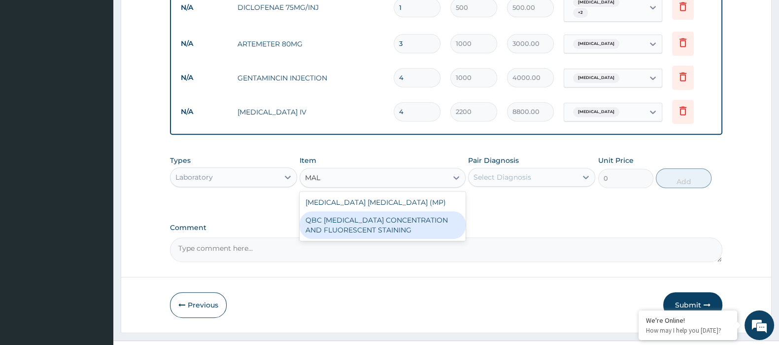
click at [375, 211] on div "QBC MALARIA CONCENTRATION AND FLUORESCENT STAINING" at bounding box center [383, 225] width 166 height 28
type input "1200"
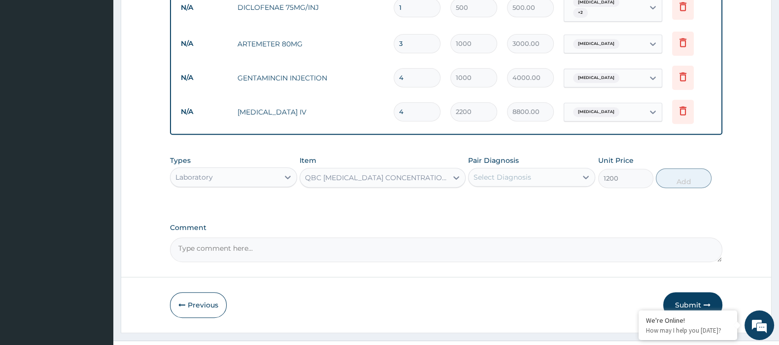
click at [366, 173] on div "QBC MALARIA CONCENTRATION AND FLUORESCENT STAINING" at bounding box center [376, 178] width 143 height 10
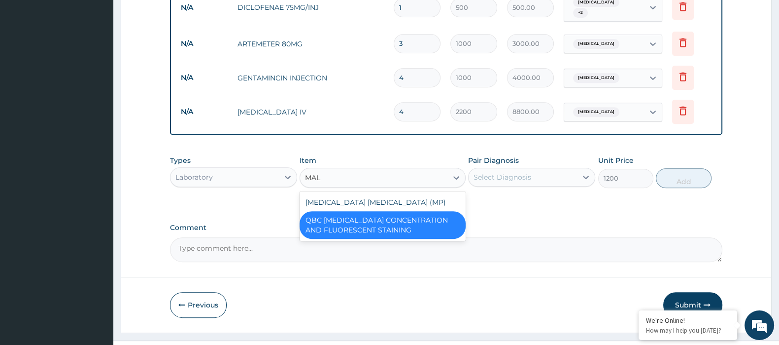
scroll to position [0, 0]
type input "MALA"
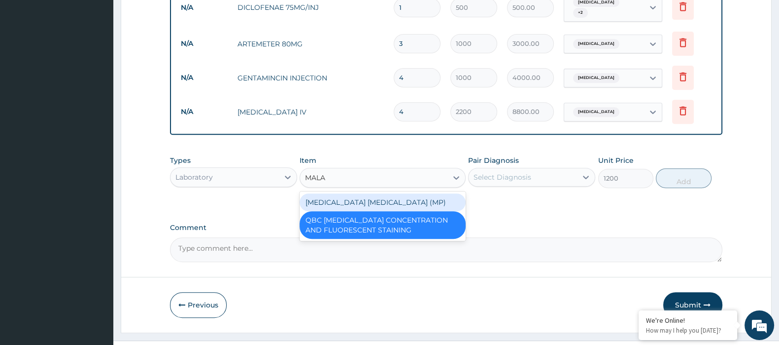
click at [371, 193] on div "MALARIA PARASITE (MP)" at bounding box center [383, 202] width 166 height 18
type input "1000"
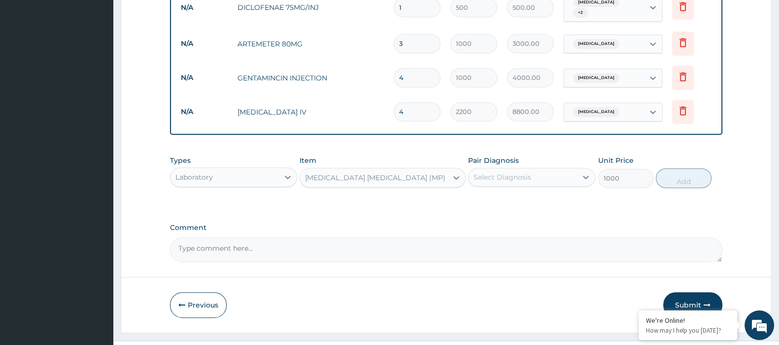
click at [523, 172] on div "Select Diagnosis" at bounding box center [503, 177] width 58 height 10
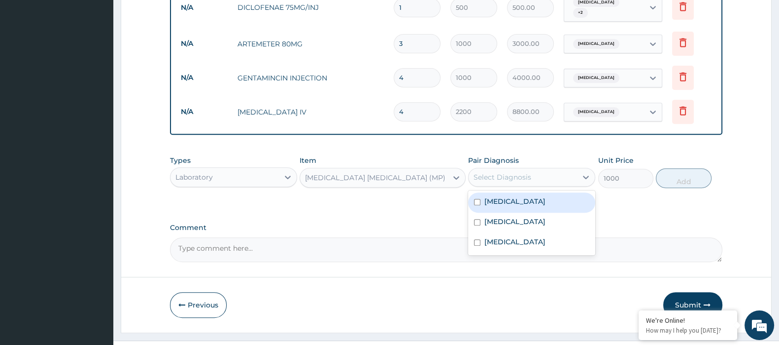
click at [516, 192] on div "Malaria" at bounding box center [531, 202] width 127 height 20
checkbox input "true"
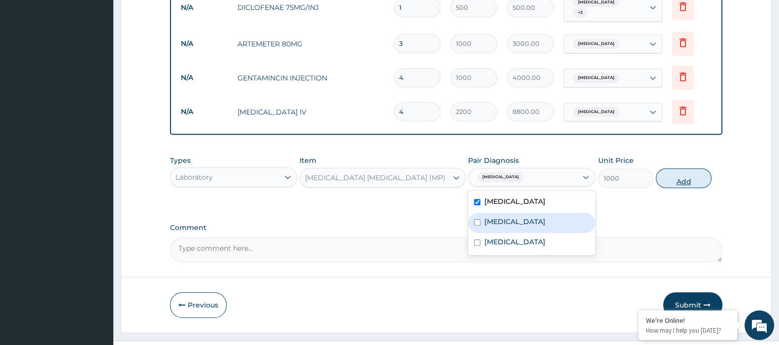
click at [680, 168] on button "Add" at bounding box center [683, 178] width 55 height 20
type input "0"
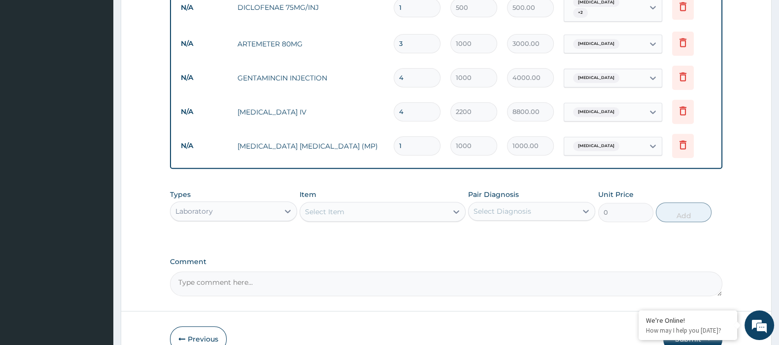
click at [394, 204] on div "Select Item" at bounding box center [373, 212] width 147 height 16
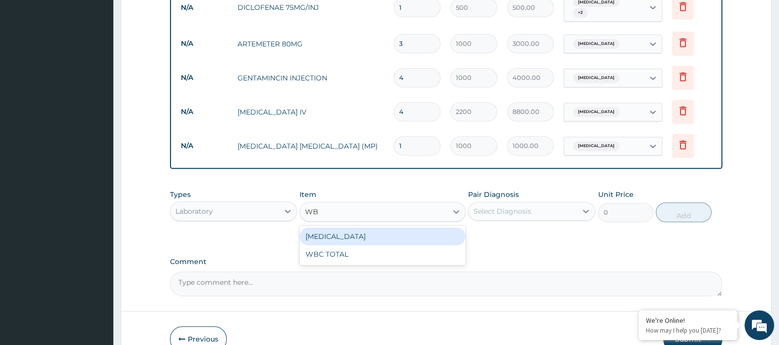
type input "WBC"
click at [381, 227] on div "WBC DIFFERENTIAL" at bounding box center [383, 236] width 166 height 18
type input "1000"
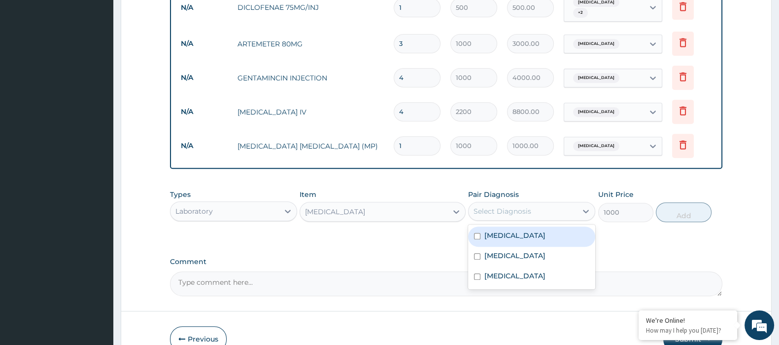
click at [509, 206] on div "Select Diagnosis" at bounding box center [503, 211] width 58 height 10
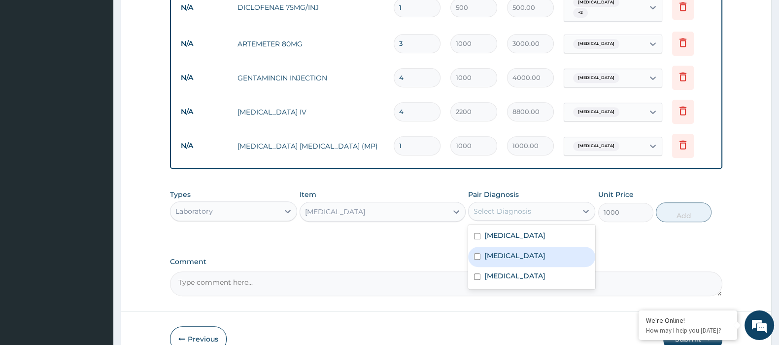
click at [513, 250] on label "Pharyngitis" at bounding box center [515, 255] width 61 height 10
checkbox input "true"
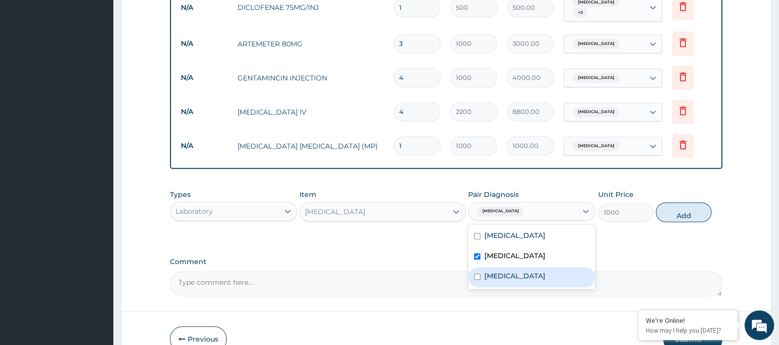
click at [504, 271] on label "Sepsis" at bounding box center [515, 276] width 61 height 10
checkbox input "true"
click at [531, 246] on div "Pharyngitis" at bounding box center [531, 256] width 127 height 20
checkbox input "false"
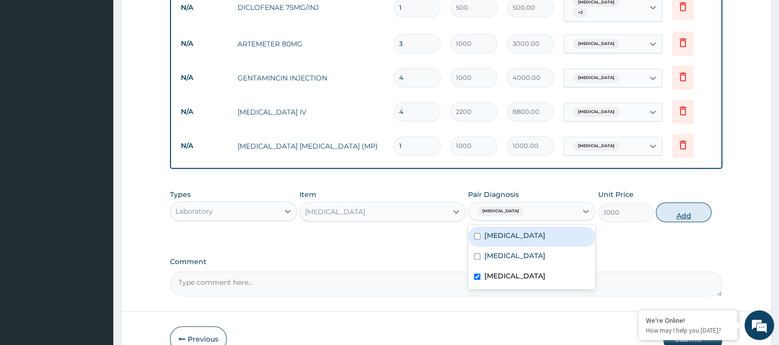
click at [690, 202] on button "Add" at bounding box center [683, 212] width 55 height 20
type input "0"
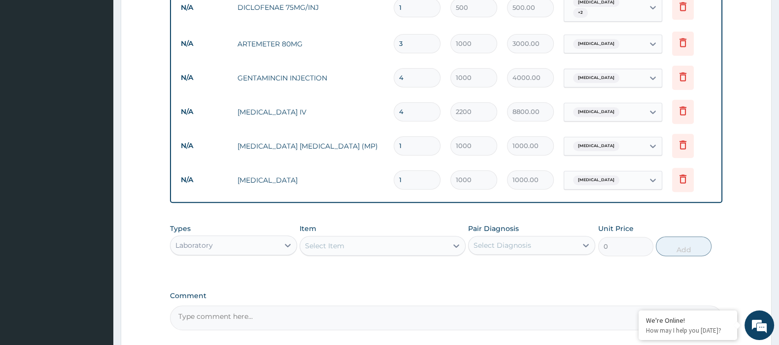
click at [266, 237] on div "Laboratory" at bounding box center [225, 245] width 108 height 16
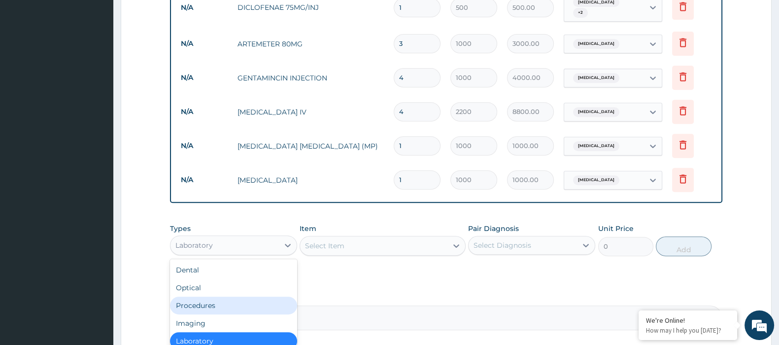
click at [206, 296] on div "Procedures" at bounding box center [233, 305] width 127 height 18
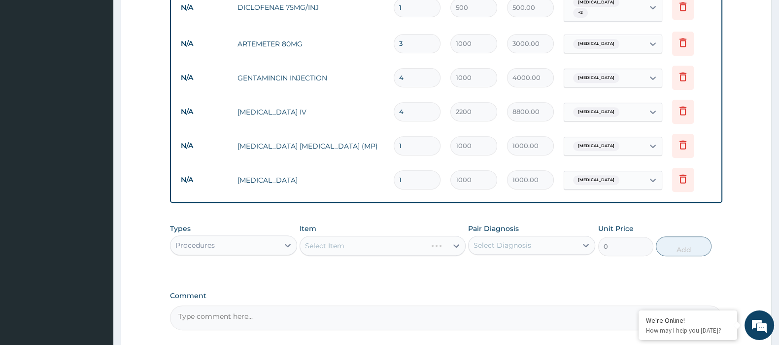
click at [358, 236] on div "Select Item" at bounding box center [383, 246] width 166 height 20
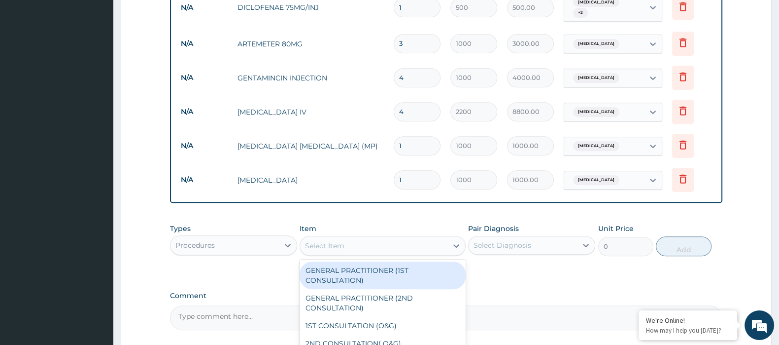
click at [358, 238] on div "Select Item" at bounding box center [373, 246] width 147 height 16
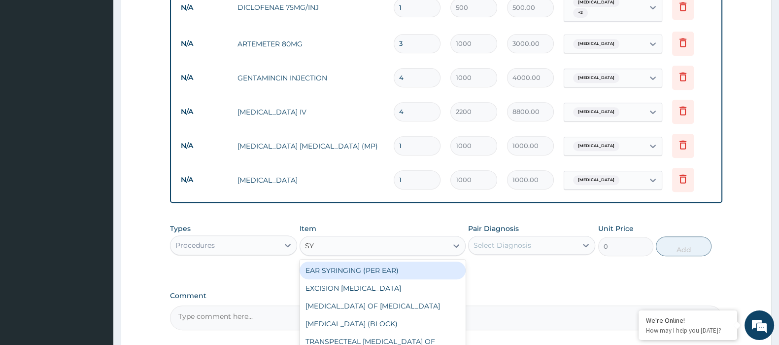
type input "SYR"
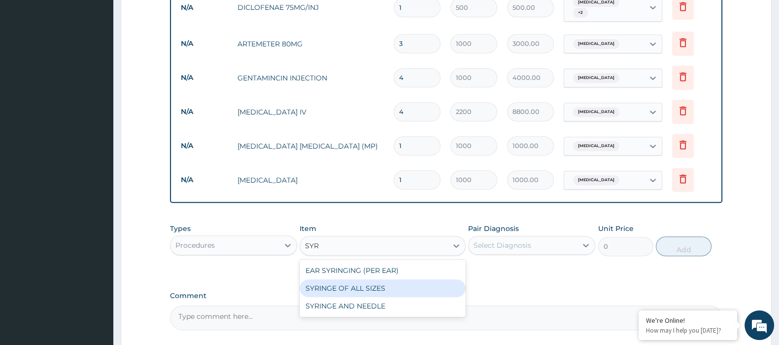
drag, startPoint x: 374, startPoint y: 272, endPoint x: 461, endPoint y: 247, distance: 90.5
click at [374, 279] on div "SYRINGE OF ALL SIZES" at bounding box center [383, 288] width 166 height 18
type input "100"
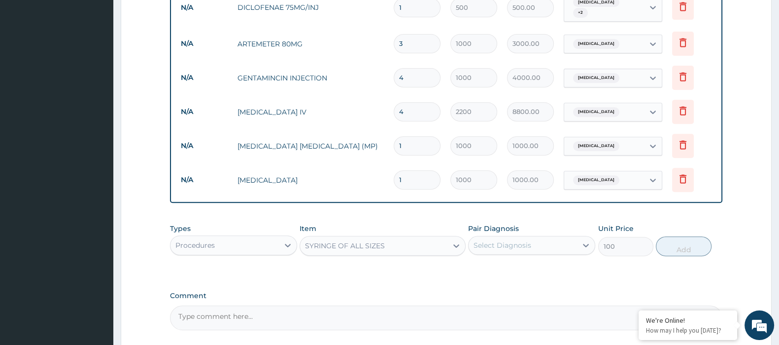
click at [491, 240] on div "Select Diagnosis" at bounding box center [503, 245] width 58 height 10
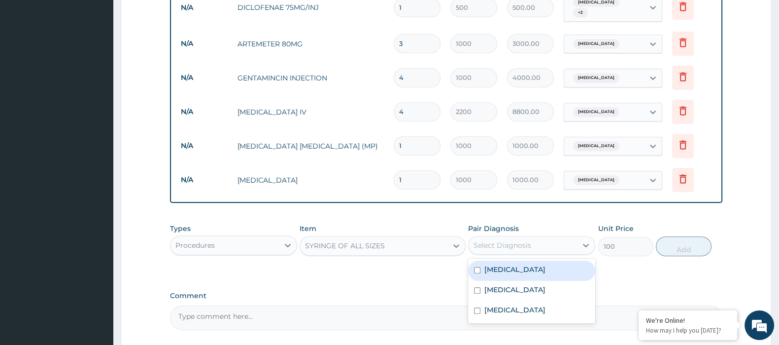
click at [490, 264] on label "Malaria" at bounding box center [515, 269] width 61 height 10
checkbox input "true"
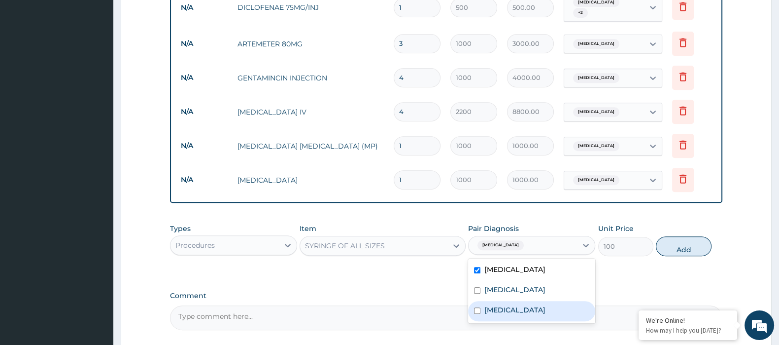
click at [495, 304] on div "Sepsis" at bounding box center [531, 311] width 127 height 20
checkbox input "true"
click at [678, 236] on button "Add" at bounding box center [683, 246] width 55 height 20
type input "0"
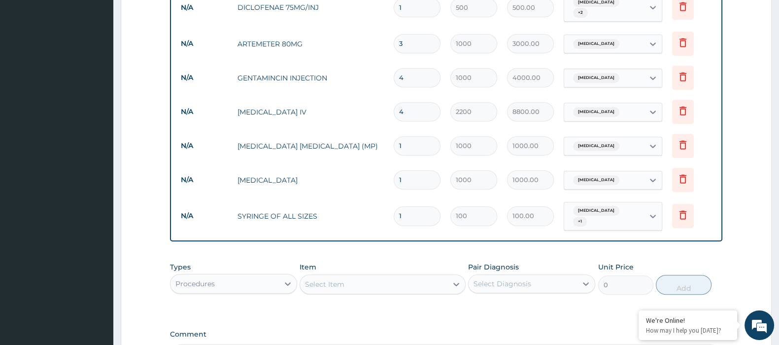
drag, startPoint x: 429, startPoint y: 199, endPoint x: 381, endPoint y: 216, distance: 51.3
click at [381, 216] on tr "N/A SYRINGE OF ALL SIZES 1 100 100.00 Malaria + 1 Delete" at bounding box center [446, 216] width 541 height 38
type input "9"
type input "900.00"
type input "9"
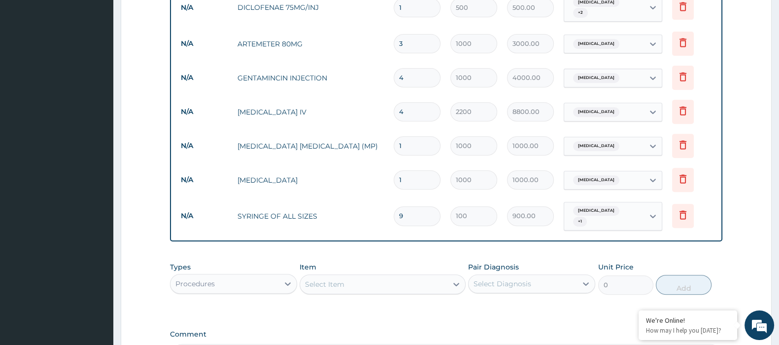
click at [256, 276] on div "Procedures" at bounding box center [225, 284] width 108 height 16
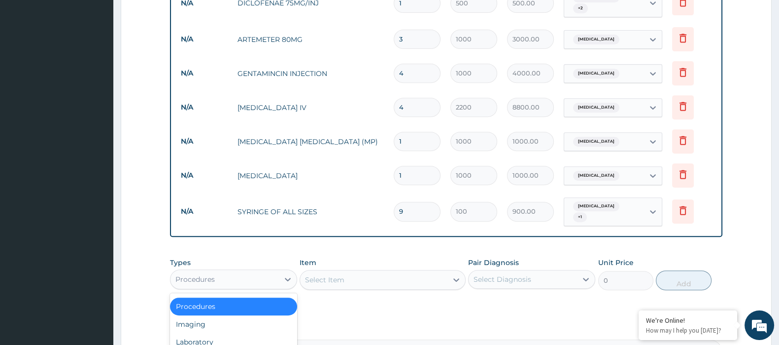
scroll to position [624, 0]
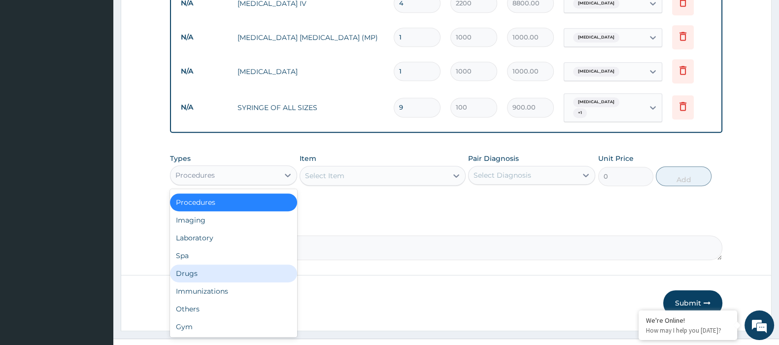
click at [213, 264] on div "Drugs" at bounding box center [233, 273] width 127 height 18
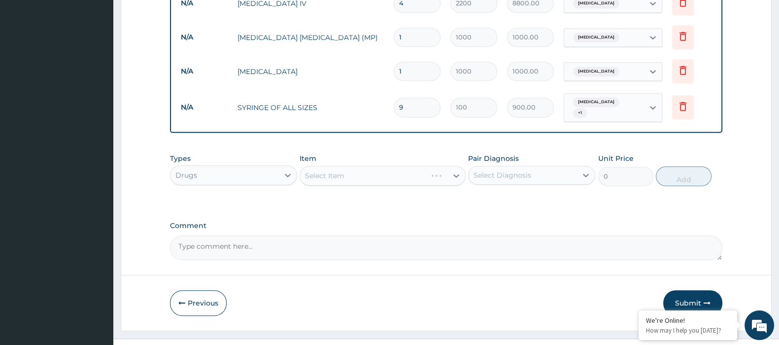
click at [340, 166] on div "Select Item" at bounding box center [383, 176] width 166 height 20
click at [339, 171] on div "Select Item" at bounding box center [324, 176] width 39 height 10
type input "CA"
click at [339, 168] on div "Select Item" at bounding box center [373, 176] width 147 height 16
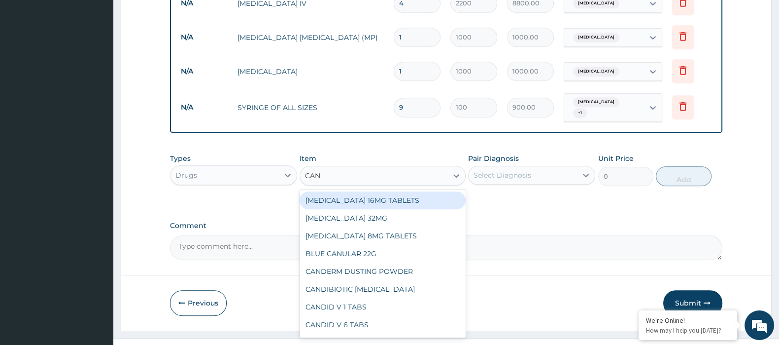
type input "CANU"
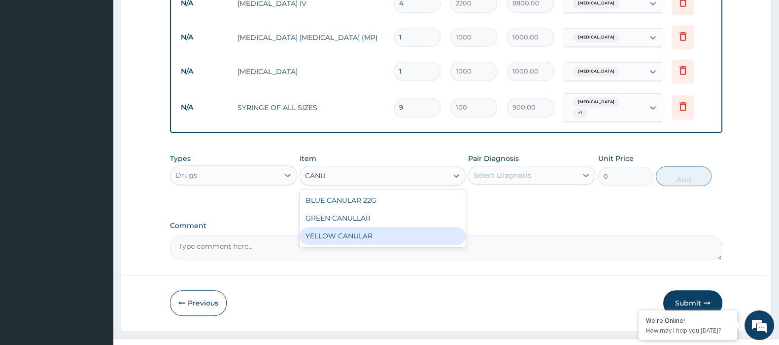
click at [352, 227] on div "YELLOW CANULAR" at bounding box center [383, 236] width 166 height 18
type input "131.25"
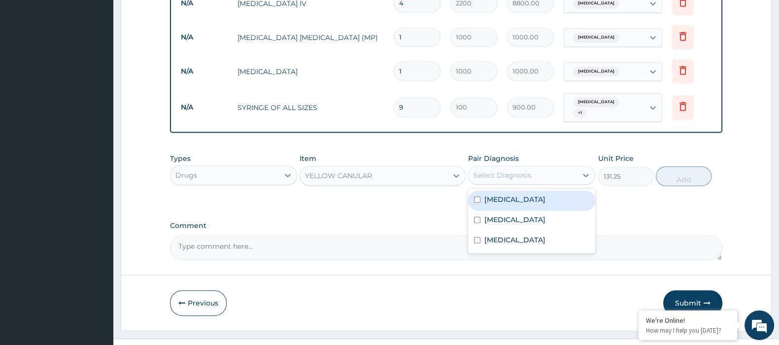
click at [519, 170] on div "Select Diagnosis" at bounding box center [503, 175] width 58 height 10
click at [498, 194] on label "Malaria" at bounding box center [515, 199] width 61 height 10
checkbox input "true"
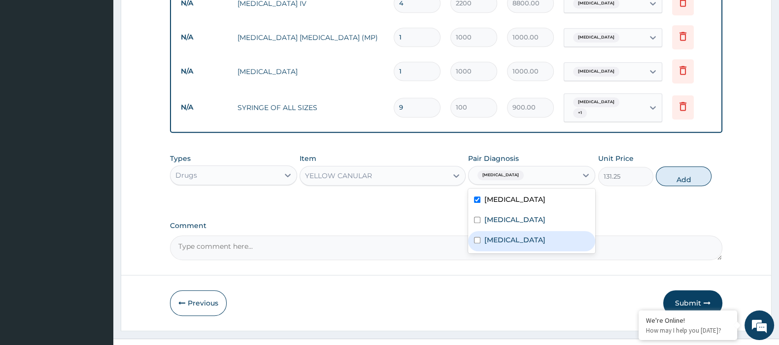
click at [498, 235] on label "Sepsis" at bounding box center [515, 240] width 61 height 10
checkbox input "true"
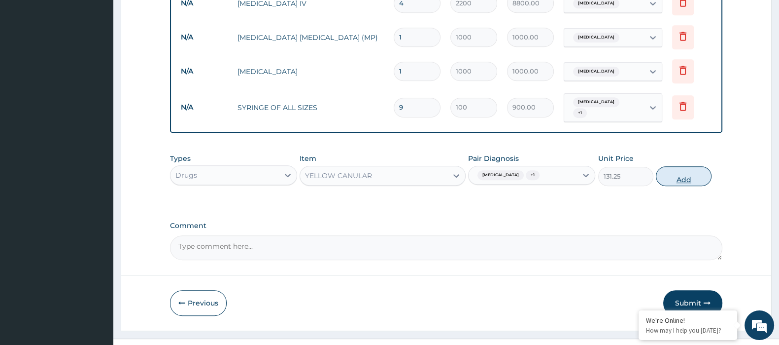
click at [679, 166] on button "Add" at bounding box center [683, 176] width 55 height 20
type input "0"
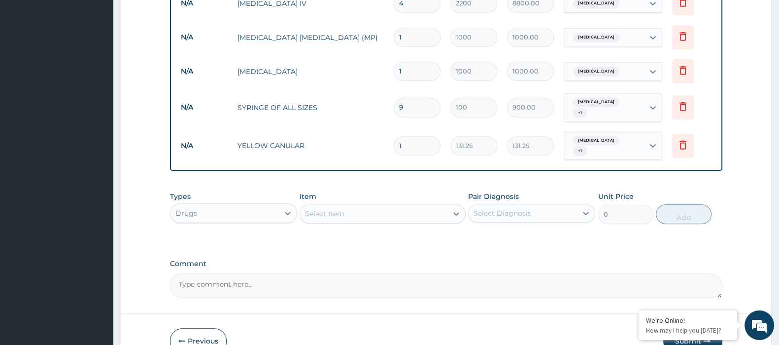
click at [382, 130] on tr "N/A YELLOW CANULAR 1 131.25 131.25 Malaria + 1 Delete" at bounding box center [446, 146] width 541 height 38
type input "2"
type input "262.50"
type input "2"
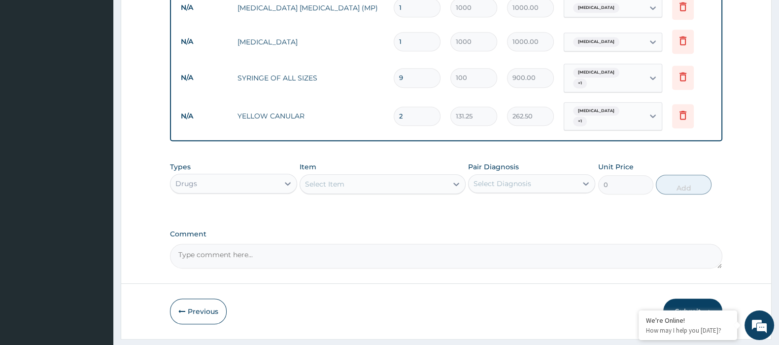
scroll to position [658, 0]
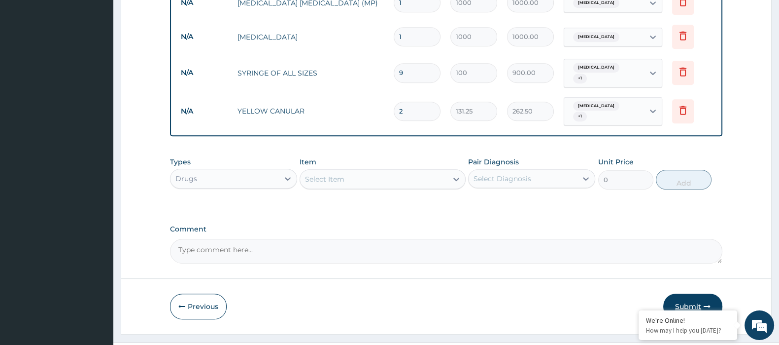
click at [694, 293] on button "Submit" at bounding box center [692, 306] width 59 height 26
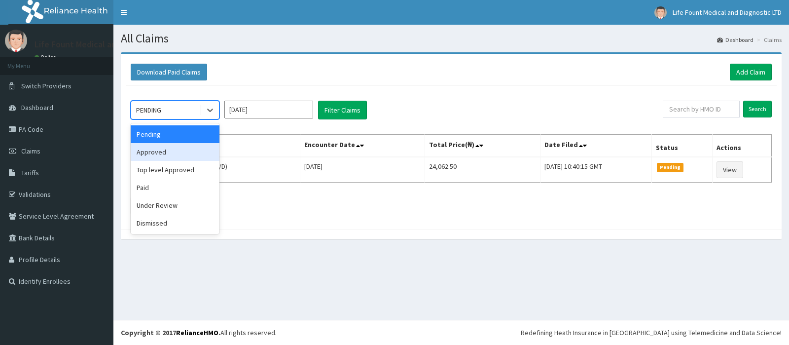
click at [173, 152] on div "Approved" at bounding box center [175, 152] width 89 height 18
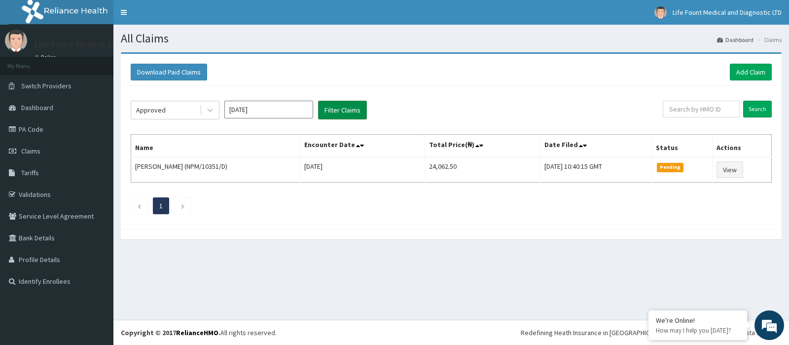
click at [330, 108] on button "Filter Claims" at bounding box center [342, 110] width 49 height 19
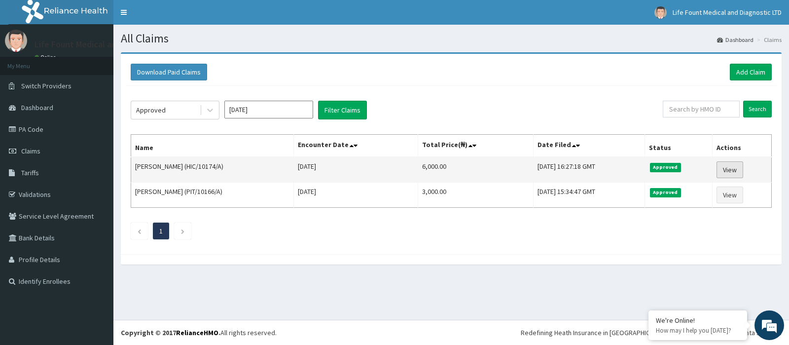
click at [743, 169] on link "View" at bounding box center [729, 169] width 27 height 17
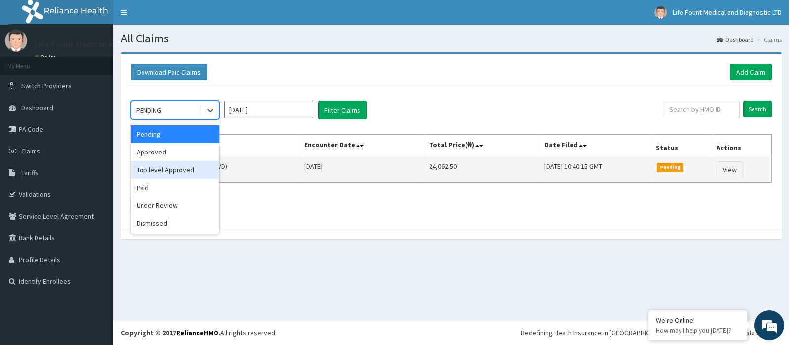
click at [180, 171] on div "Top level Approved" at bounding box center [175, 170] width 89 height 18
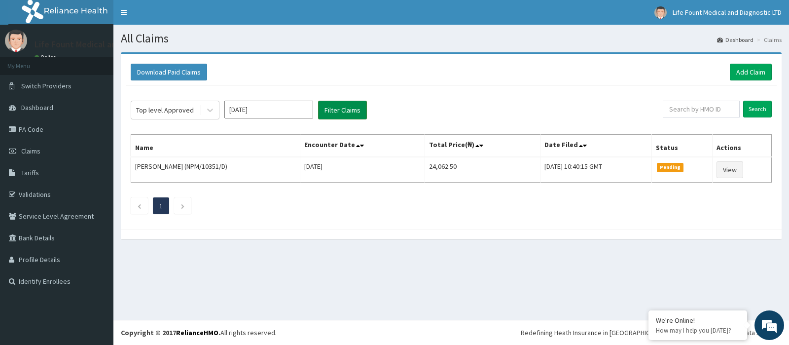
click at [333, 113] on button "Filter Claims" at bounding box center [342, 110] width 49 height 19
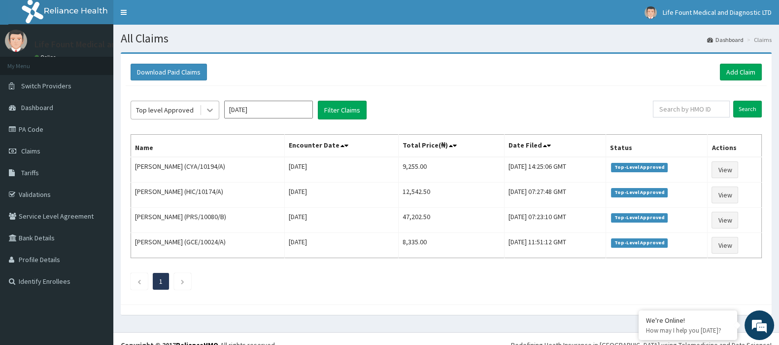
click at [202, 109] on div at bounding box center [210, 110] width 18 height 18
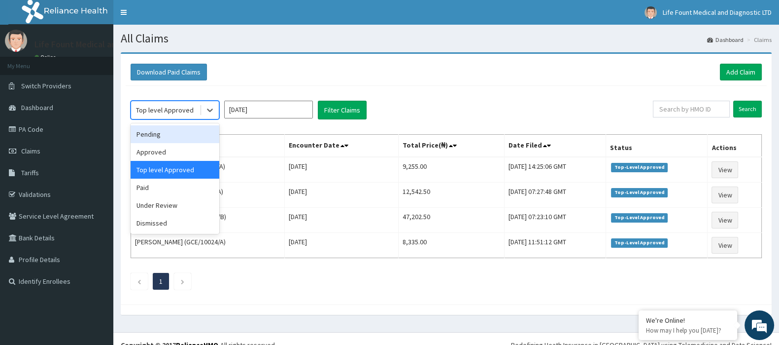
click at [159, 132] on div "Pending" at bounding box center [175, 134] width 89 height 18
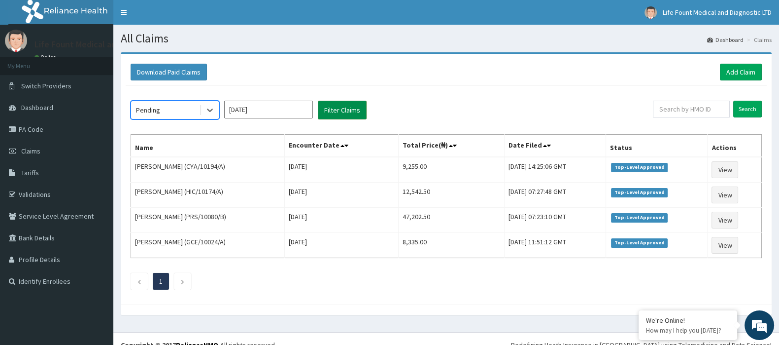
click at [339, 110] on button "Filter Claims" at bounding box center [342, 110] width 49 height 19
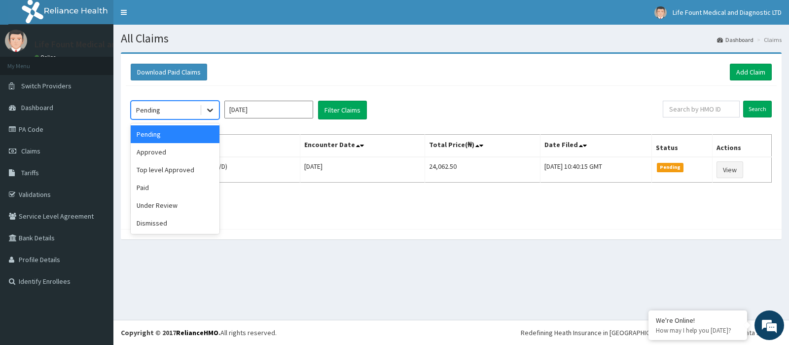
click at [205, 110] on icon at bounding box center [210, 110] width 10 height 10
click at [180, 208] on div "Under Review" at bounding box center [175, 205] width 89 height 18
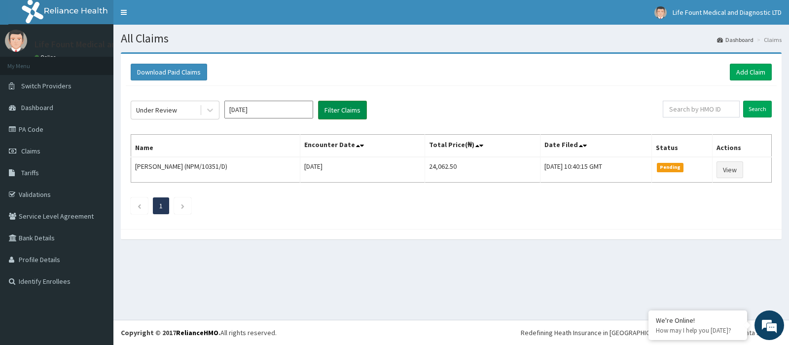
click at [340, 113] on button "Filter Claims" at bounding box center [342, 110] width 49 height 19
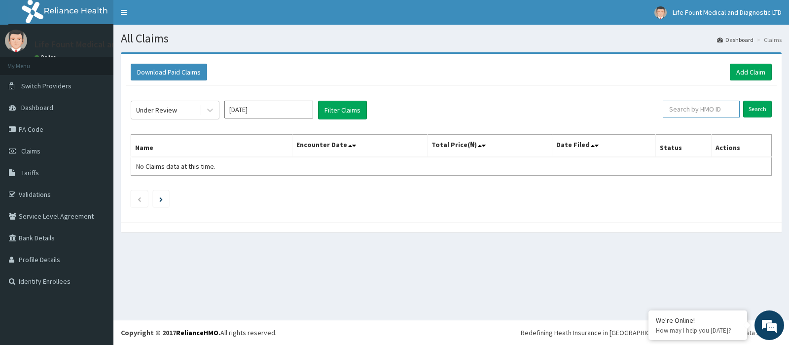
click at [696, 108] on input "text" at bounding box center [700, 109] width 77 height 17
type input "HIC"
click at [751, 109] on input "Search" at bounding box center [757, 109] width 29 height 17
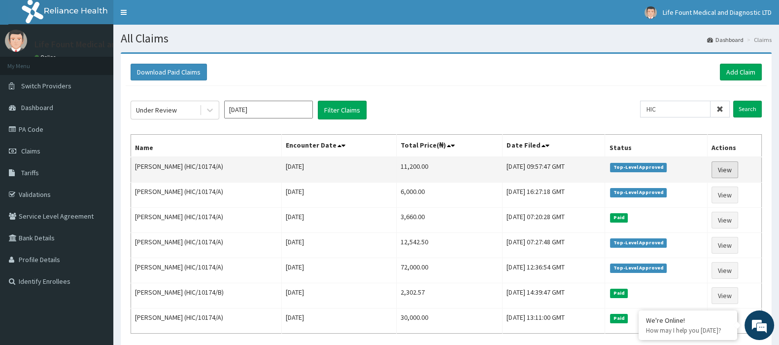
click at [730, 168] on link "View" at bounding box center [725, 169] width 27 height 17
